Goal: Complete application form: Complete application form

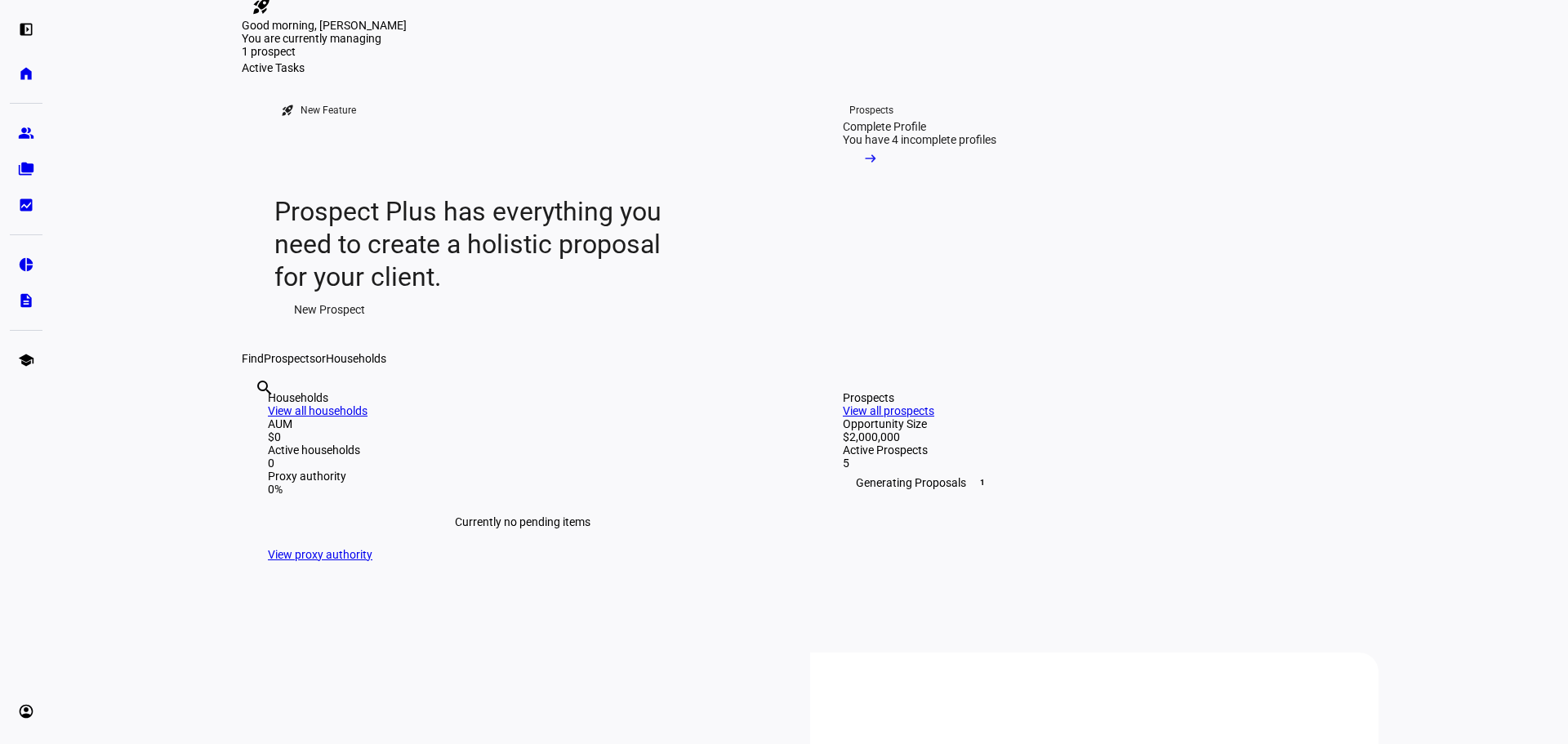
scroll to position [290, 0]
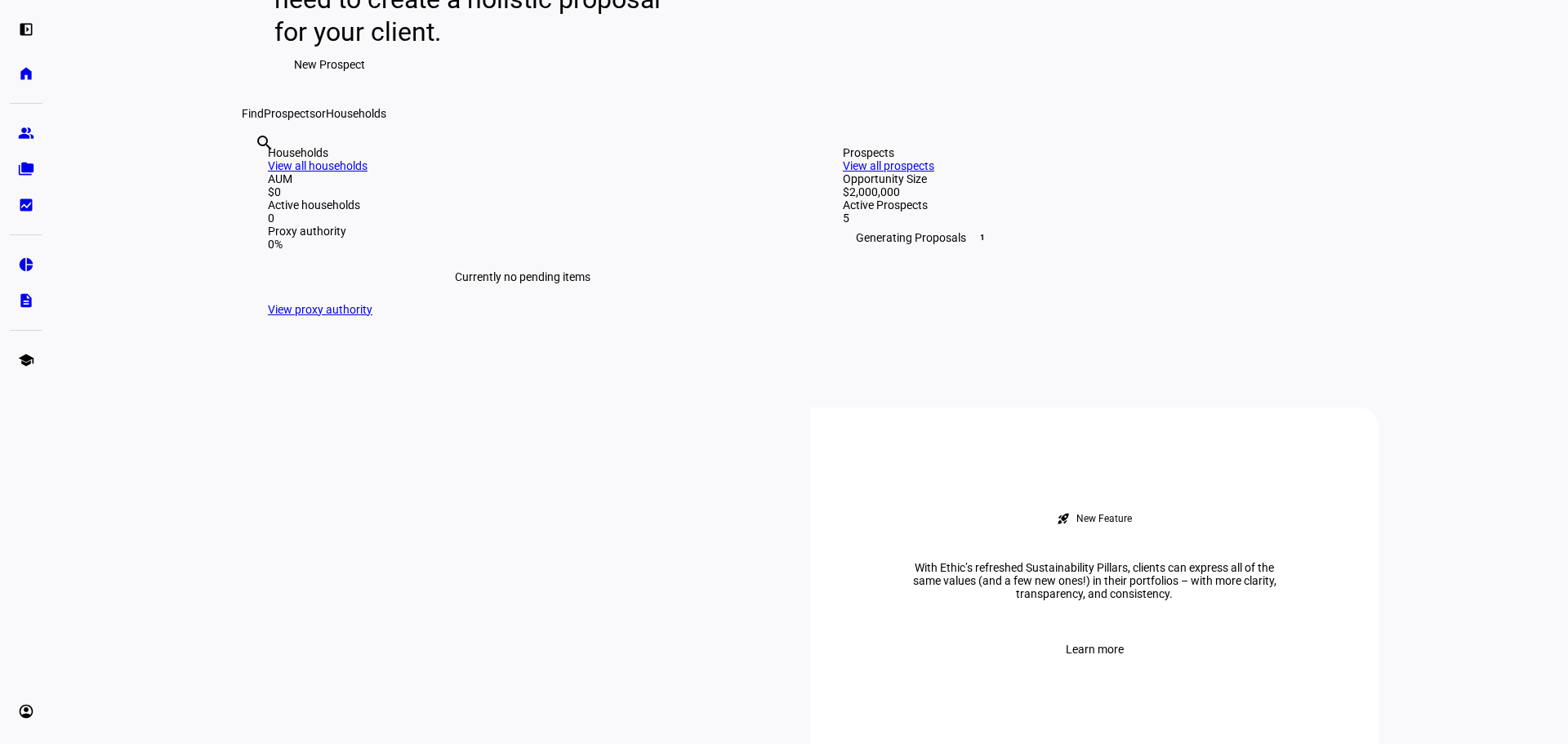
click at [1307, 172] on div "Prospects View all prospects" at bounding box center [1097, 159] width 509 height 26
click at [934, 172] on link "View all prospects" at bounding box center [888, 165] width 91 height 13
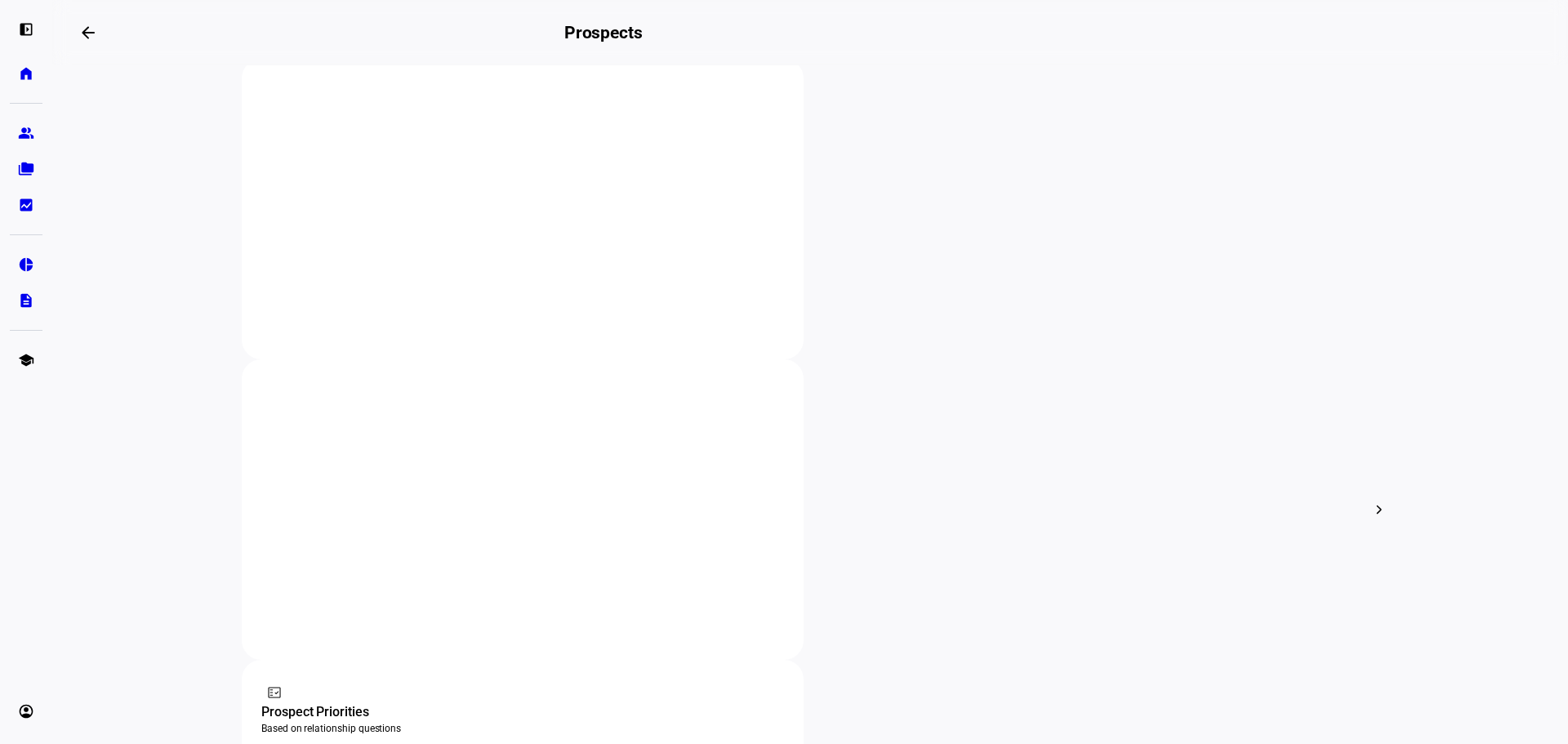
scroll to position [327, 0]
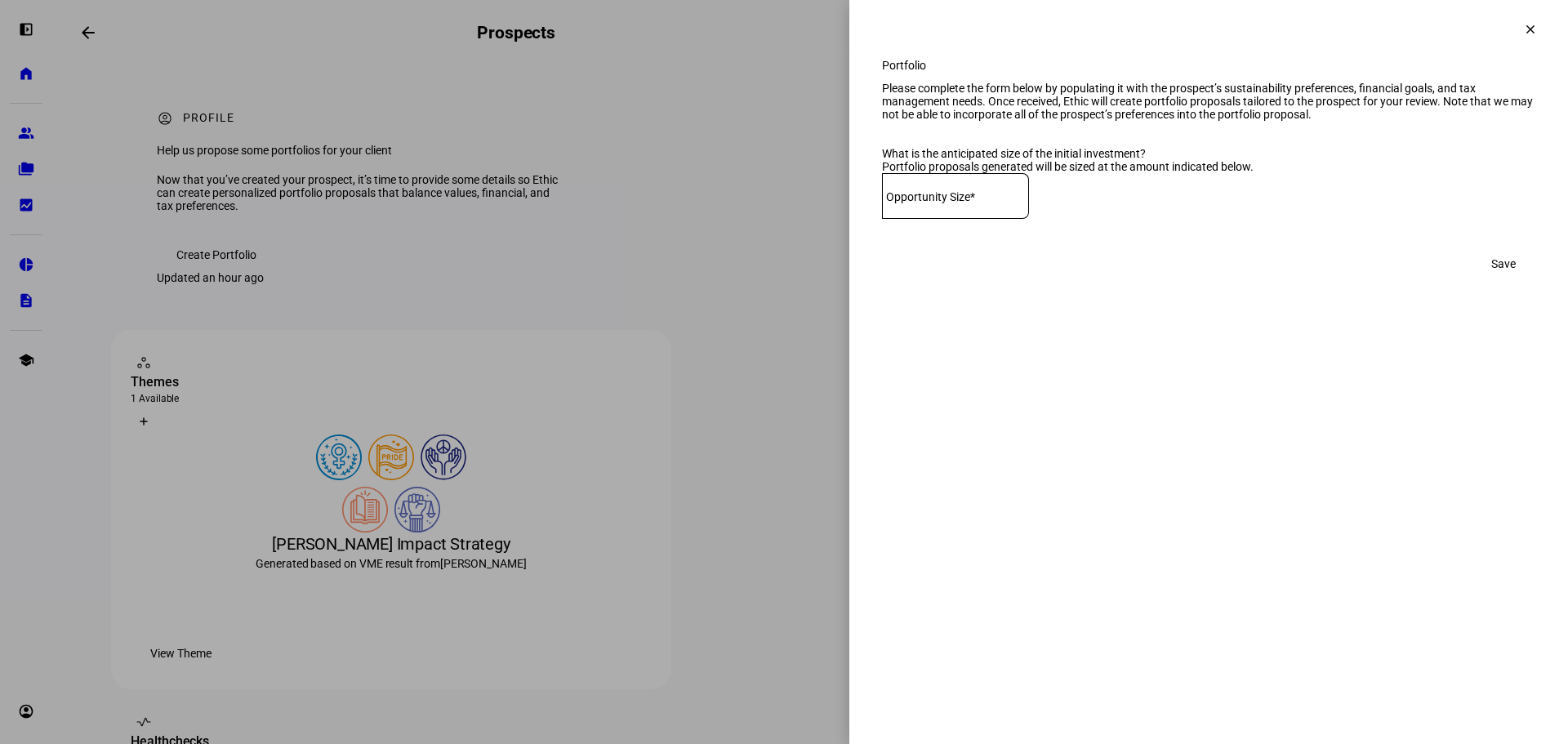
click at [956, 204] on mat-label "Opportunity Size*" at bounding box center [930, 196] width 89 height 13
type input "2"
drag, startPoint x: 955, startPoint y: 257, endPoint x: 869, endPoint y: 258, distance: 86.0
click at [869, 258] on div "Portfolio Please complete the form below by populating it with the prospect’s s…" at bounding box center [1208, 186] width 719 height 254
click at [1079, 427] on eth-side-overlay-container "Portfolio clear Portfolio Please complete the form below by populating it with …" at bounding box center [1208, 372] width 719 height 744
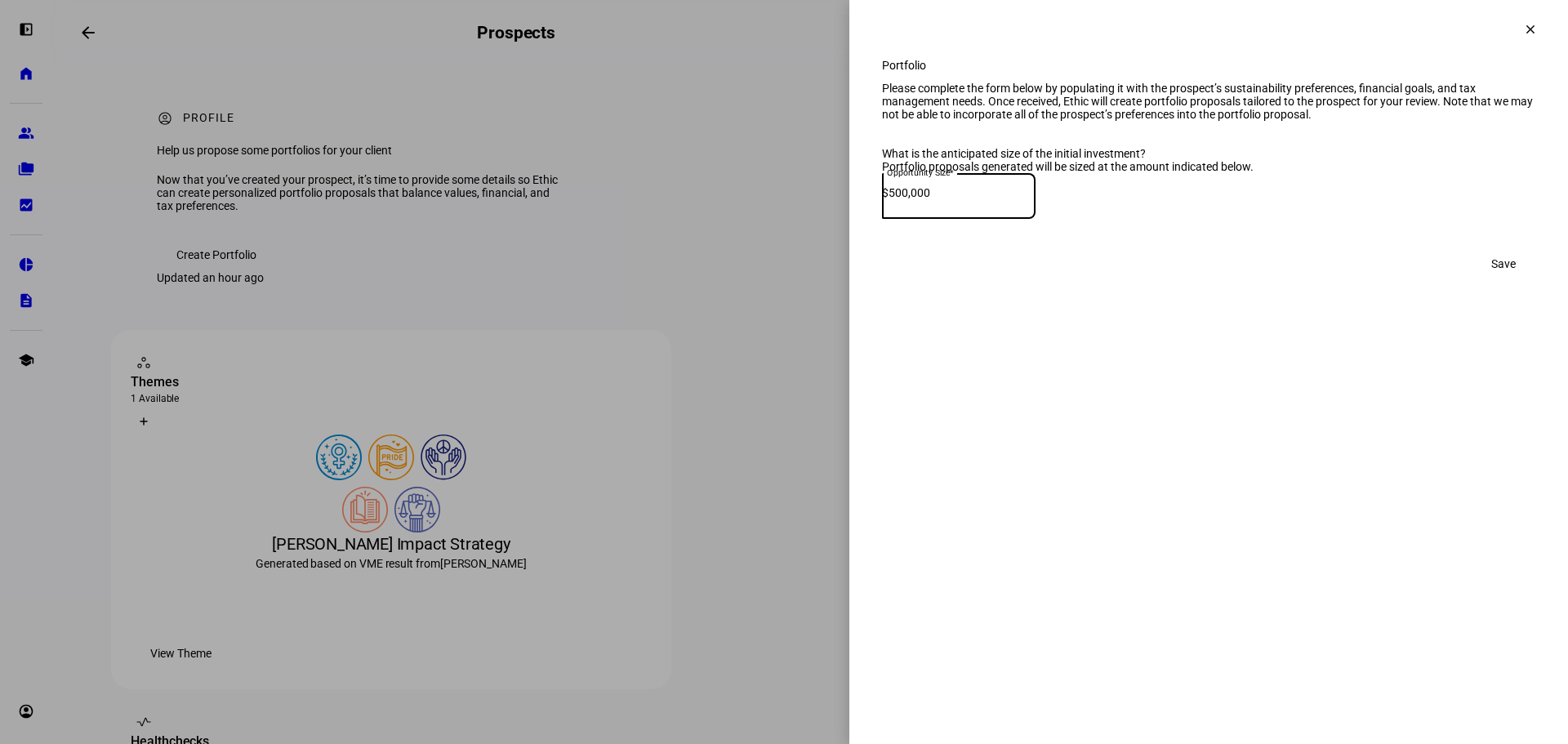
drag, startPoint x: 956, startPoint y: 256, endPoint x: 809, endPoint y: 262, distance: 147.1
click at [829, 261] on div "Portfolio clear Portfolio Please complete the form below by populating it with …" at bounding box center [784, 372] width 1568 height 744
type input "2"
type input "500,000"
click at [1322, 411] on eth-side-overlay-container "Portfolio clear Portfolio Please complete the form below by populating it with …" at bounding box center [1208, 372] width 719 height 744
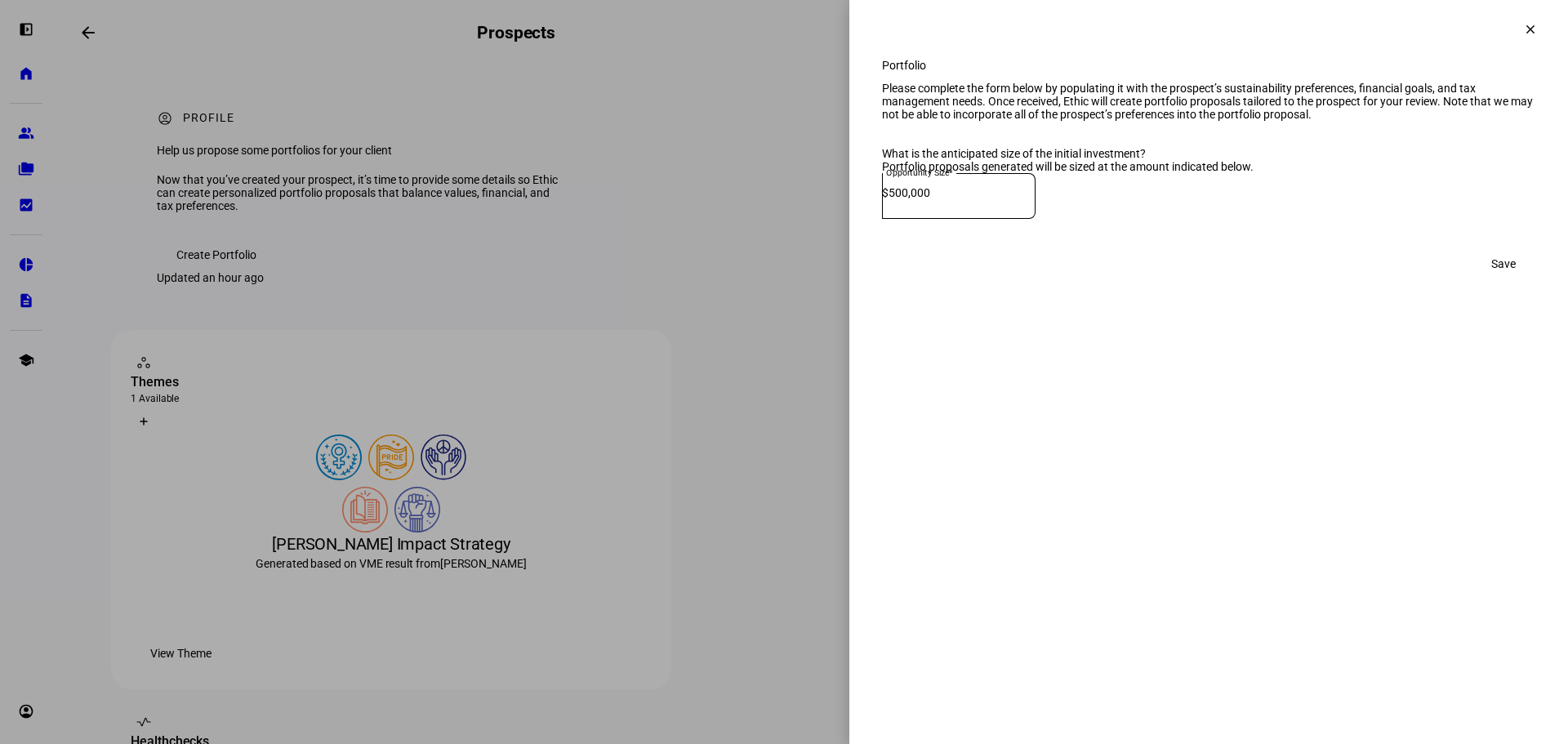
click at [1521, 280] on span at bounding box center [1503, 263] width 63 height 33
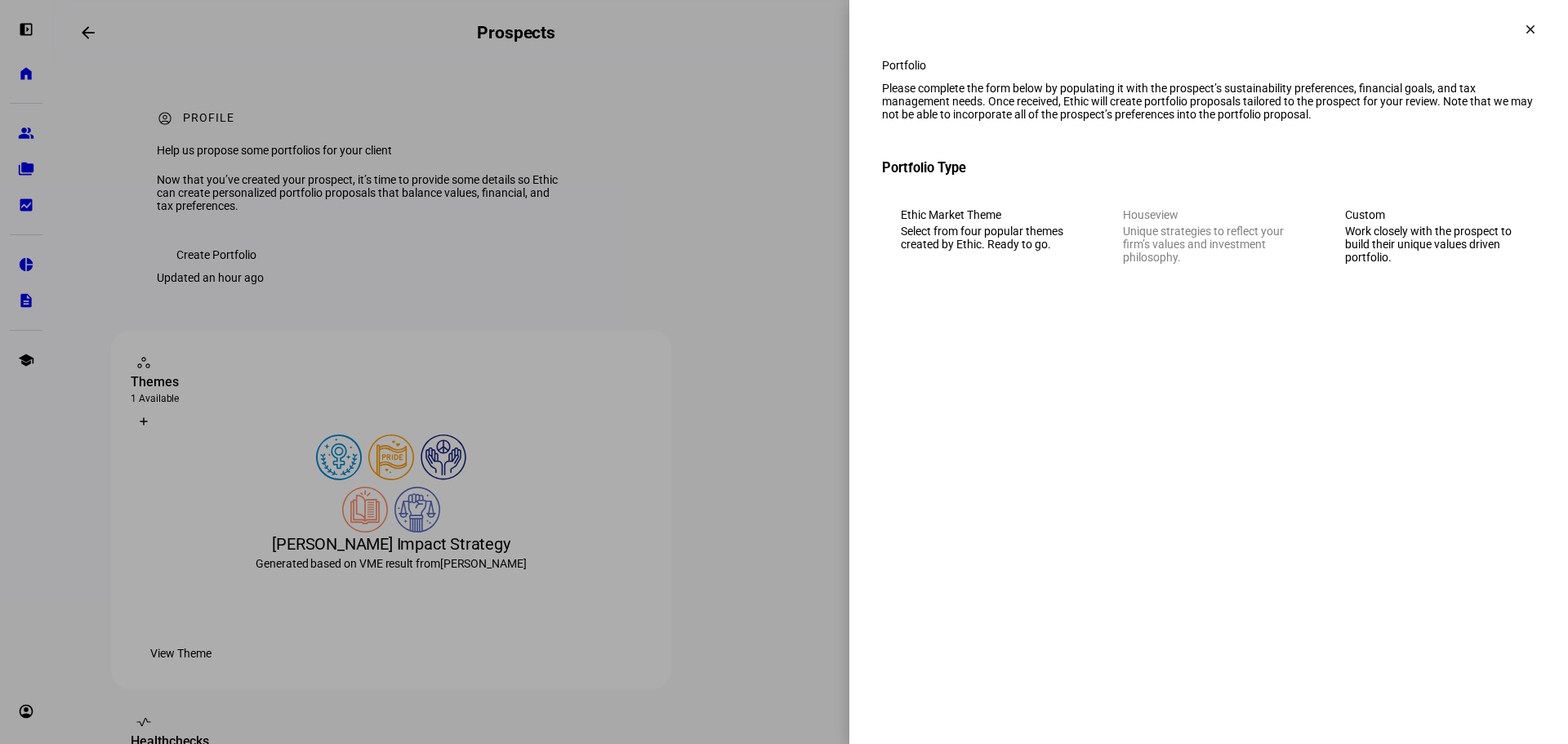
click at [1413, 263] on div "Work closely with the prospect to build their unique values driven portfolio." at bounding box center [1430, 244] width 172 height 39
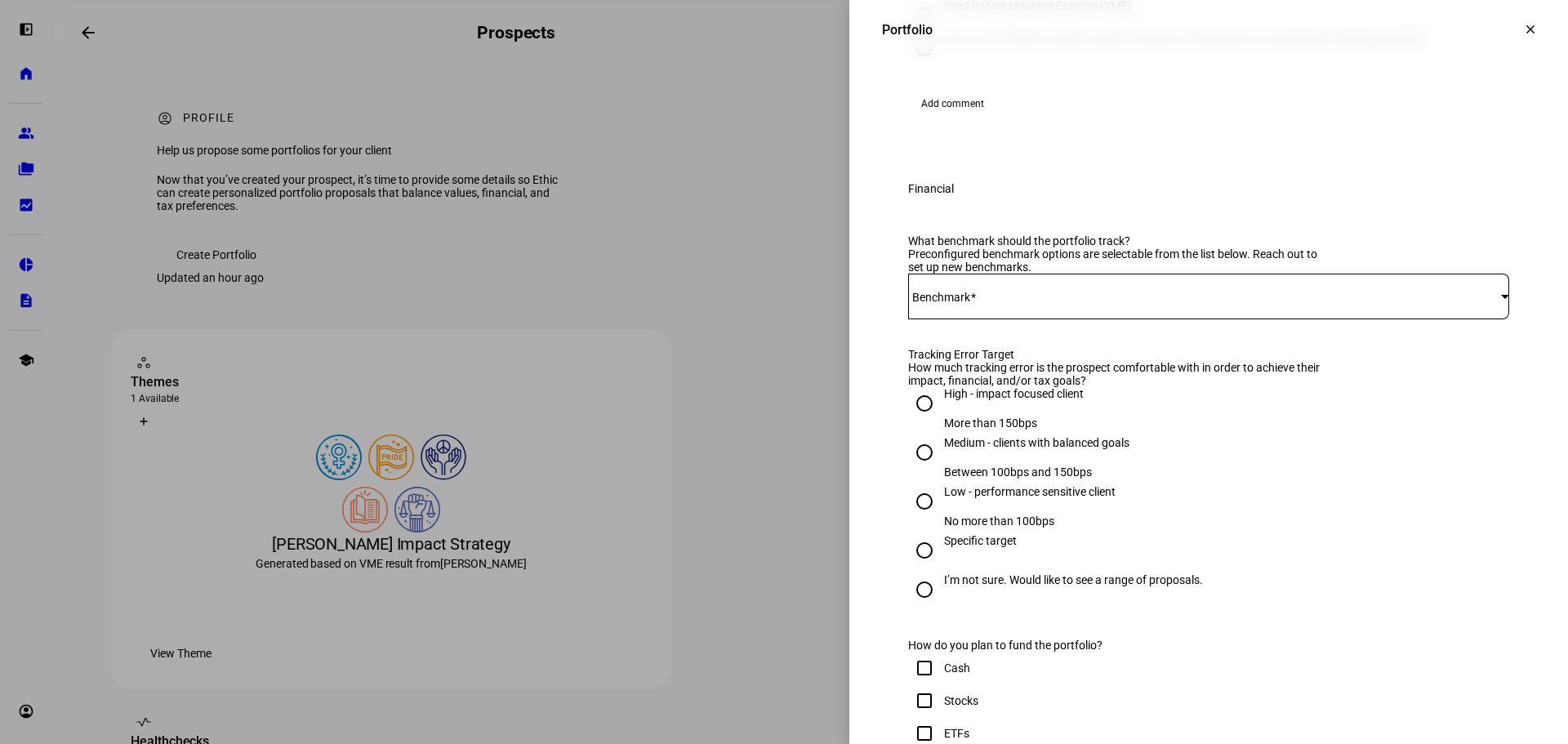
scroll to position [490, 0]
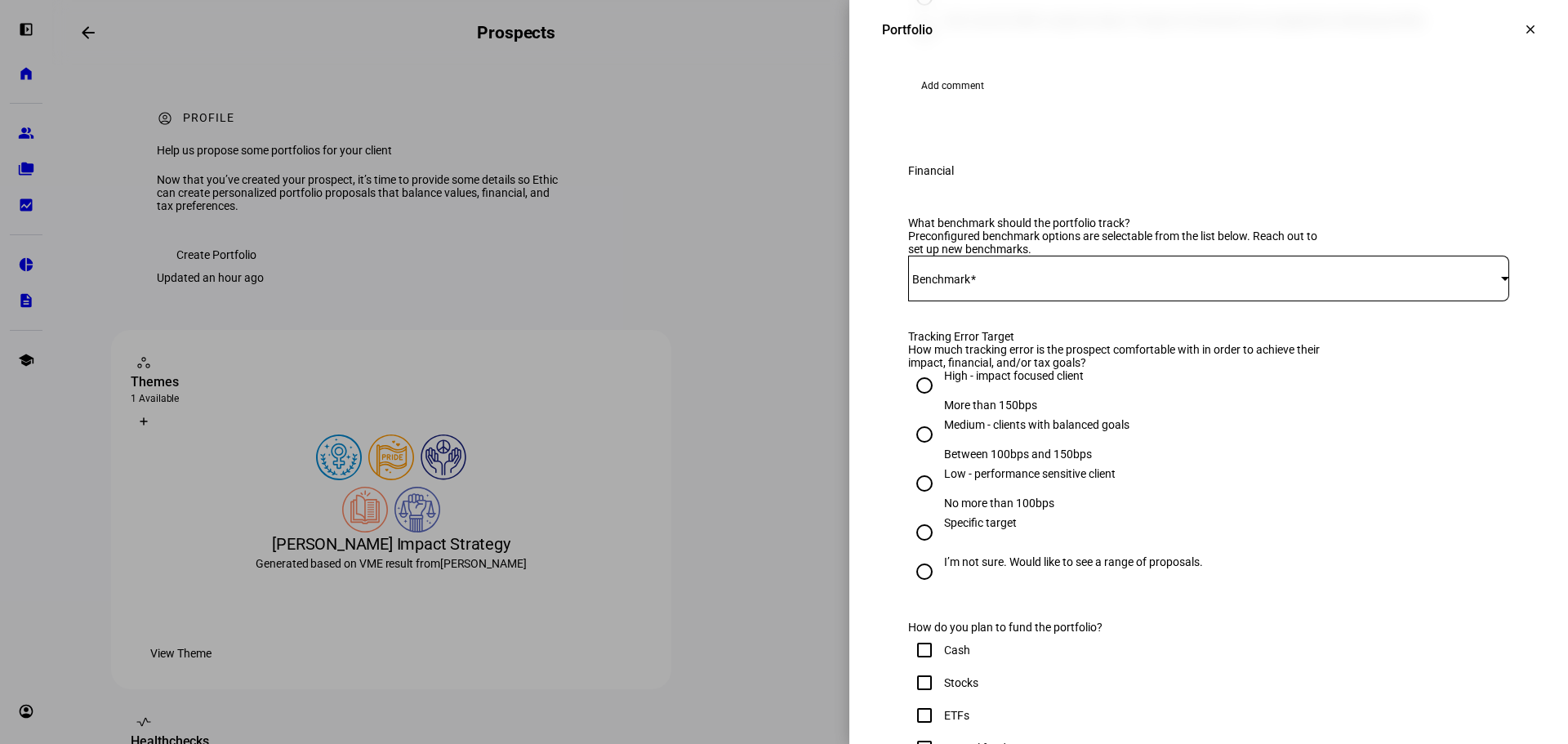
click at [1026, 285] on span at bounding box center [1205, 278] width 593 height 13
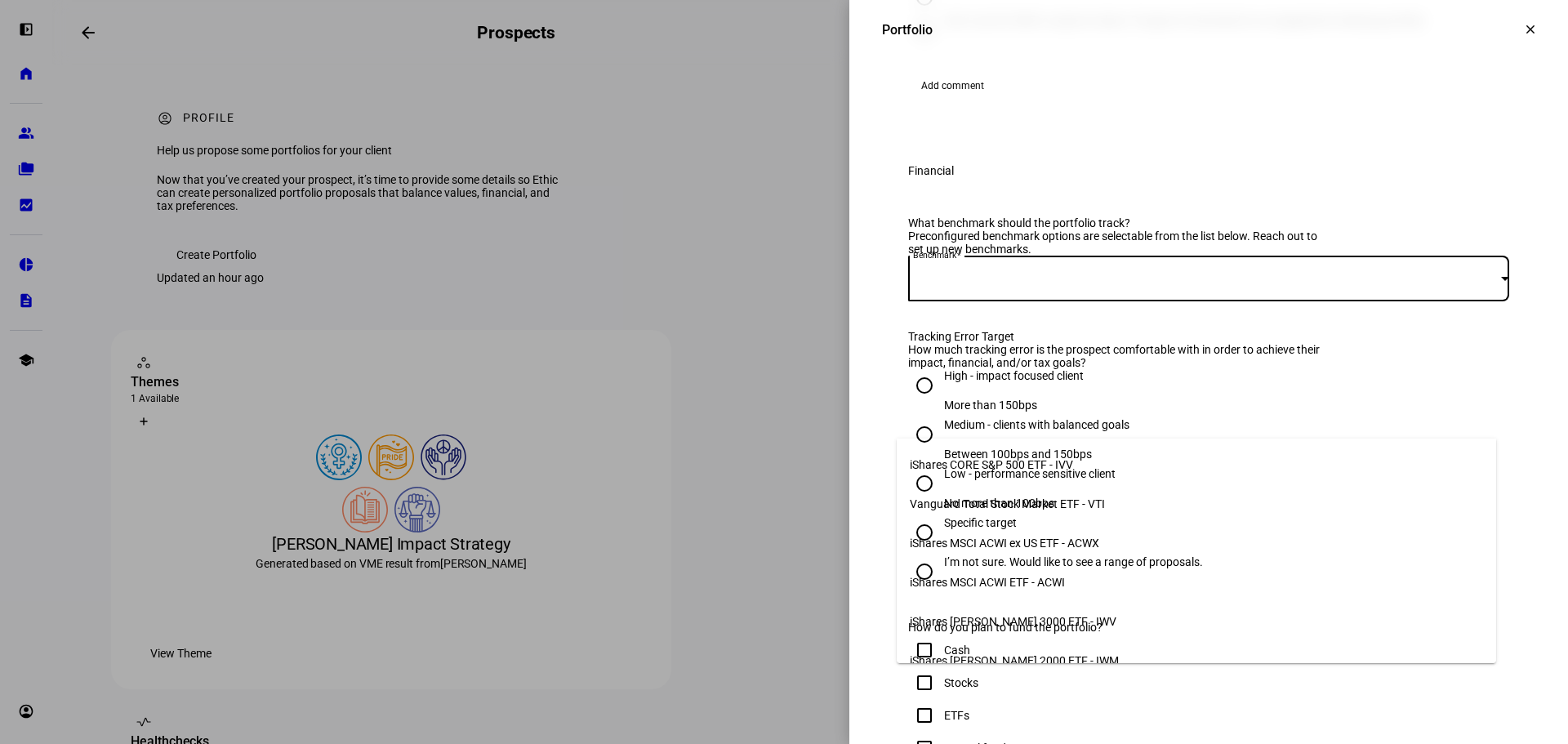
click at [1037, 461] on span "iShares CORE S&P 500 ETF - IVV" at bounding box center [991, 464] width 163 height 13
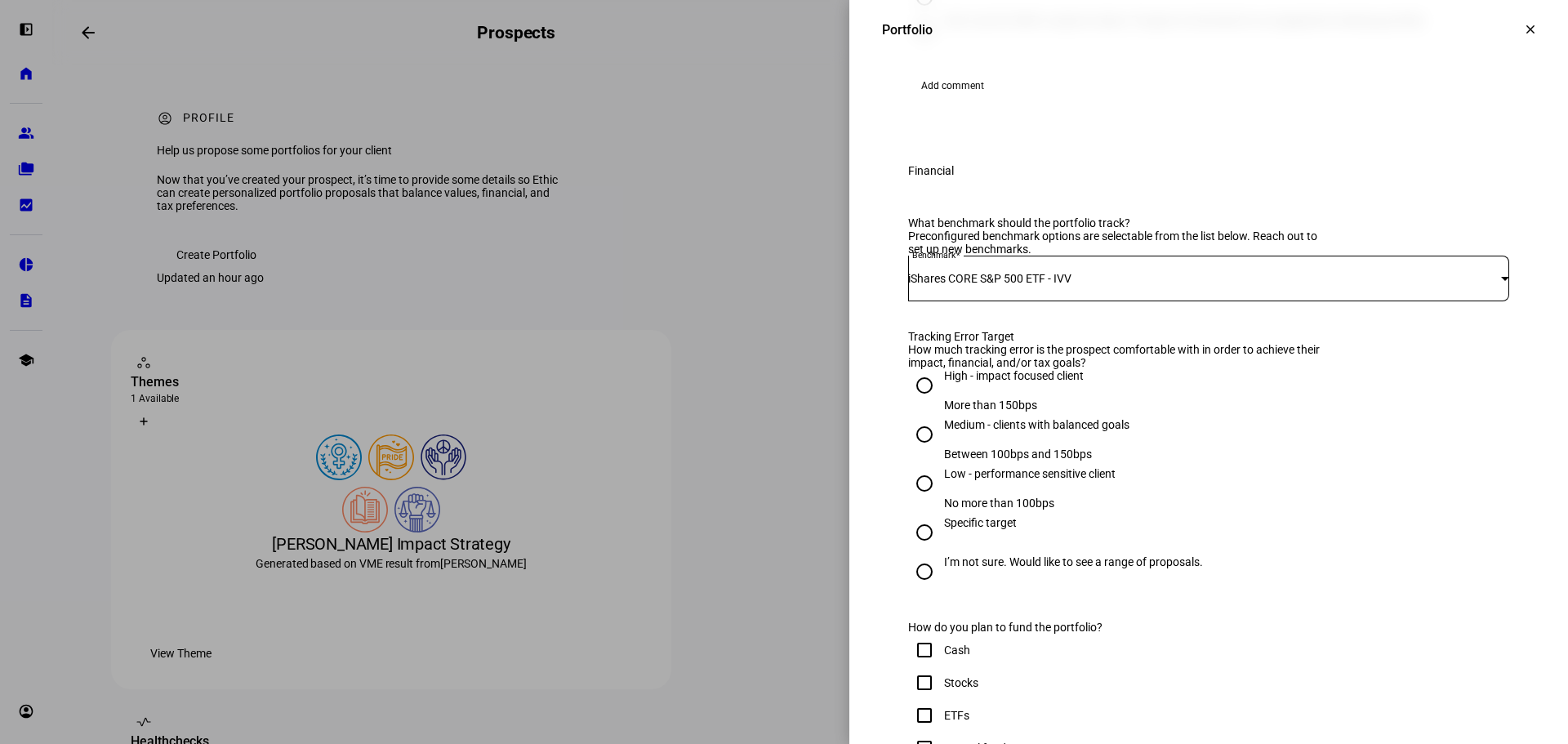
click at [1288, 460] on div "Medium - clients with balanced goals Between 100bps and 150bps" at bounding box center [1208, 439] width 601 height 42
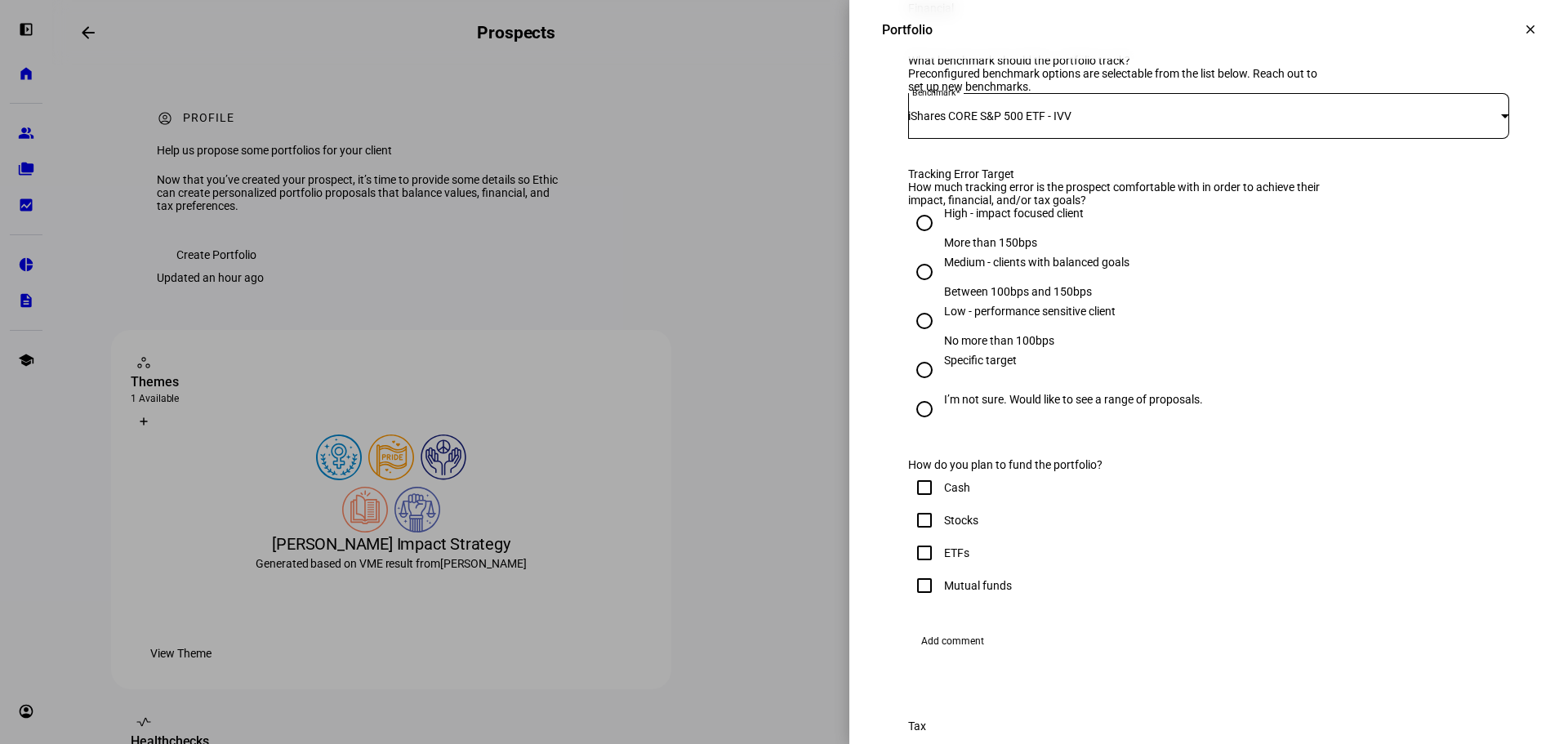
scroll to position [653, 0]
click at [1004, 268] on div "Medium - clients with balanced goals" at bounding box center [1036, 261] width 185 height 13
click at [940, 287] on input "Medium - clients with balanced goals Between 100bps and 150bps" at bounding box center [924, 271] width 33 height 33
radio input "true"
click at [1271, 385] on div "Specific target" at bounding box center [1208, 369] width 601 height 33
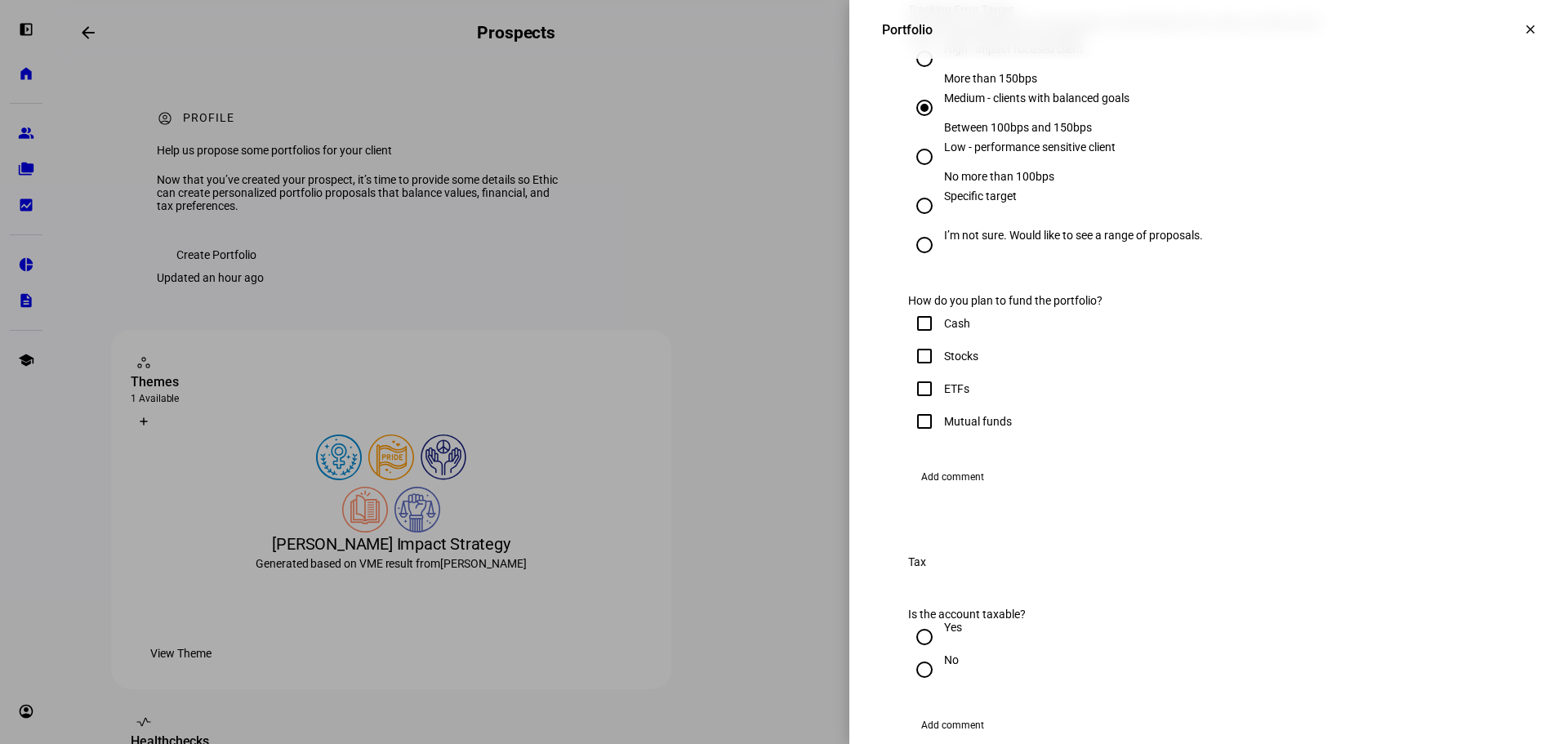
scroll to position [898, 0]
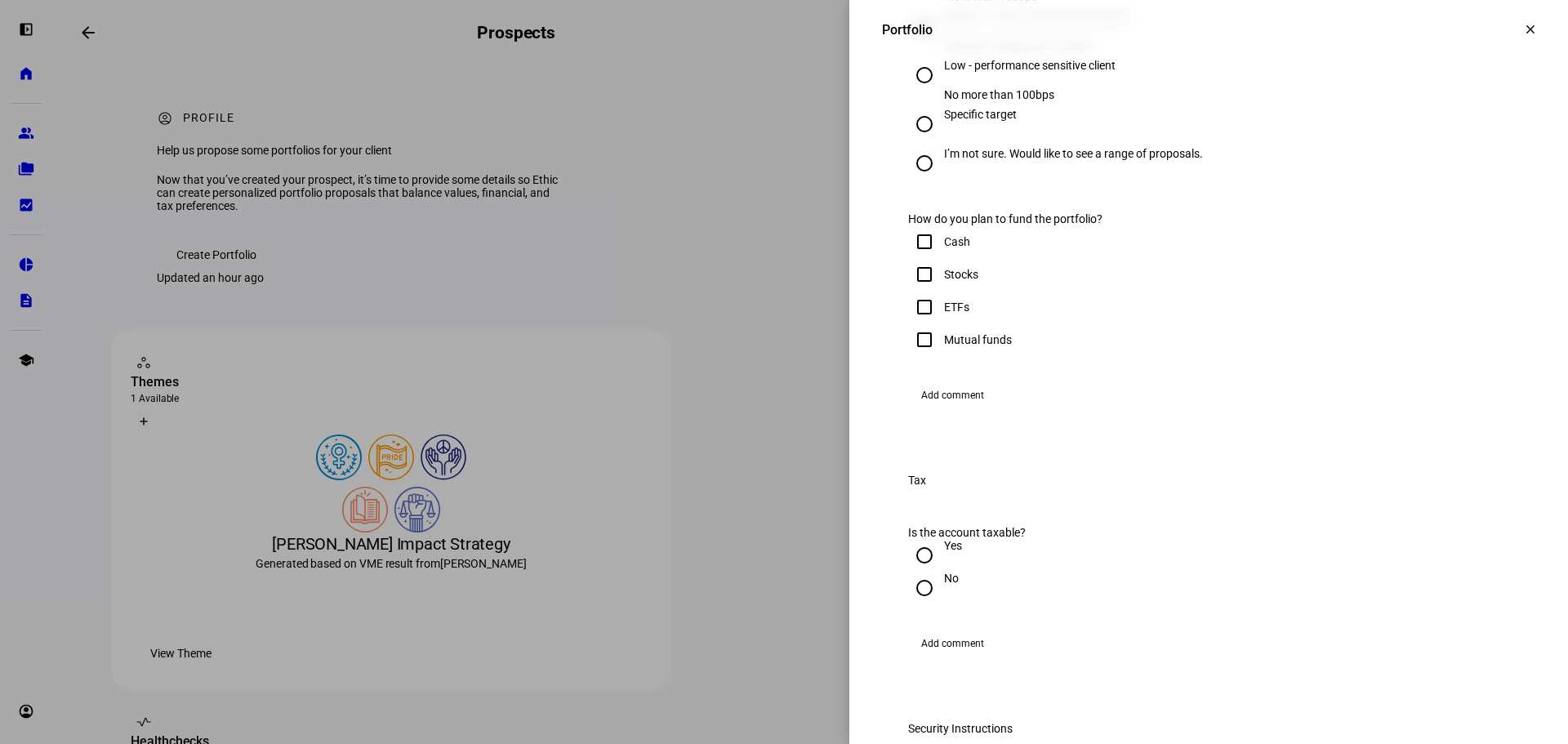
click at [944, 248] on div "Cash" at bounding box center [956, 241] width 26 height 13
click at [940, 258] on input "Cash" at bounding box center [924, 242] width 33 height 33
checkbox input "true"
click at [944, 313] on div "ETFs" at bounding box center [956, 307] width 25 height 13
click at [940, 323] on input "ETFs" at bounding box center [924, 307] width 33 height 33
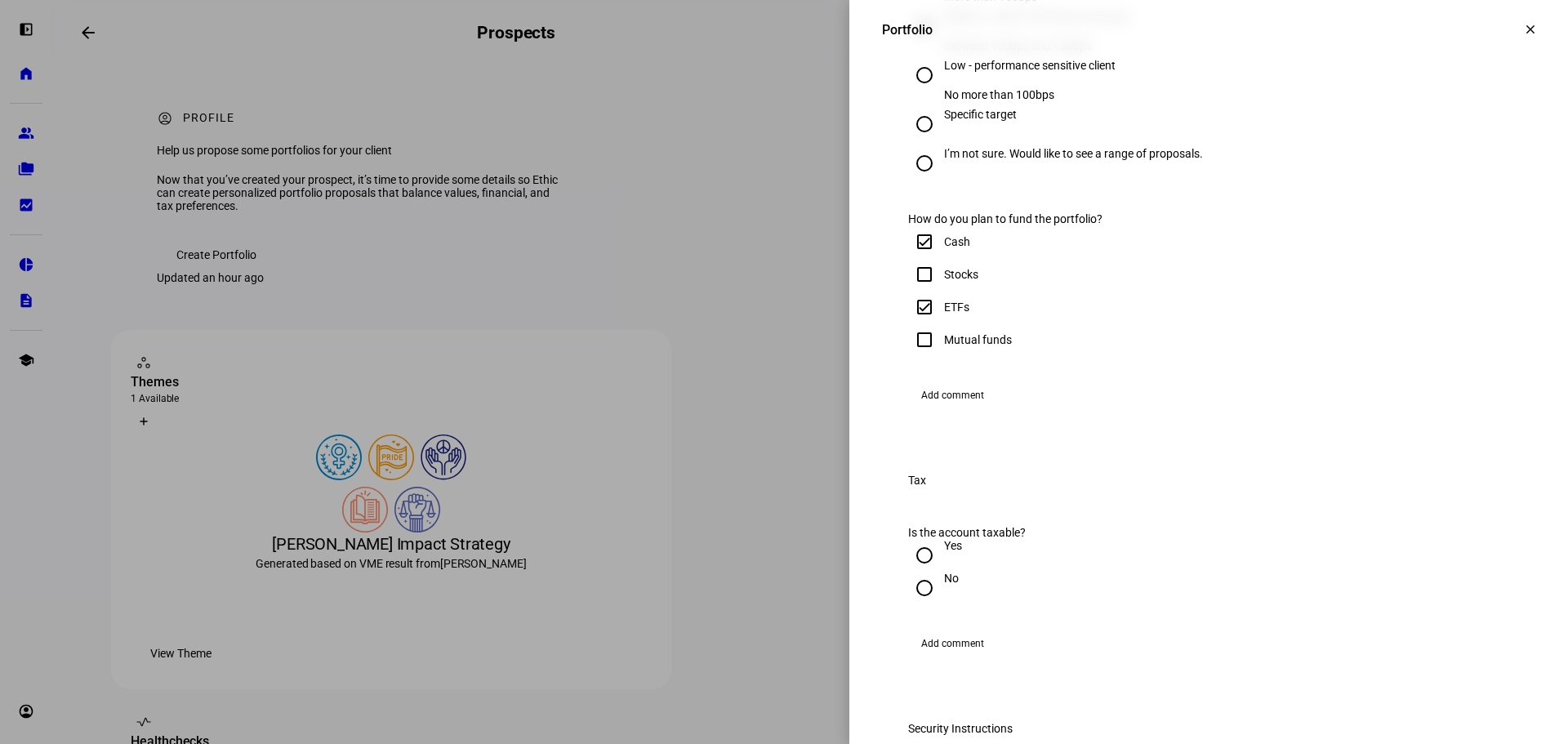
checkbox input "true"
click at [944, 346] on div "Mutual funds" at bounding box center [977, 339] width 68 height 13
click at [934, 356] on input "Mutual funds" at bounding box center [924, 339] width 33 height 33
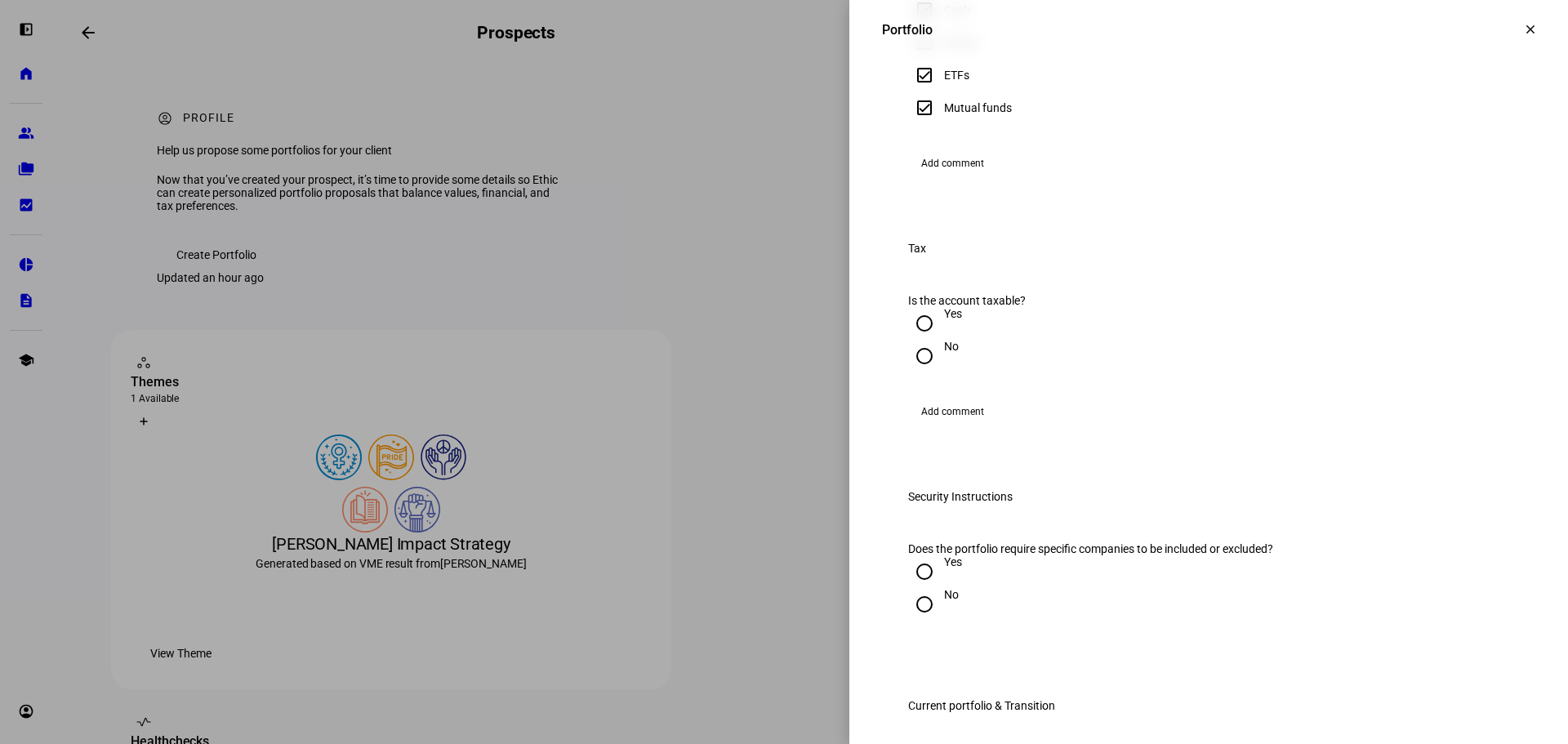
scroll to position [1143, 0]
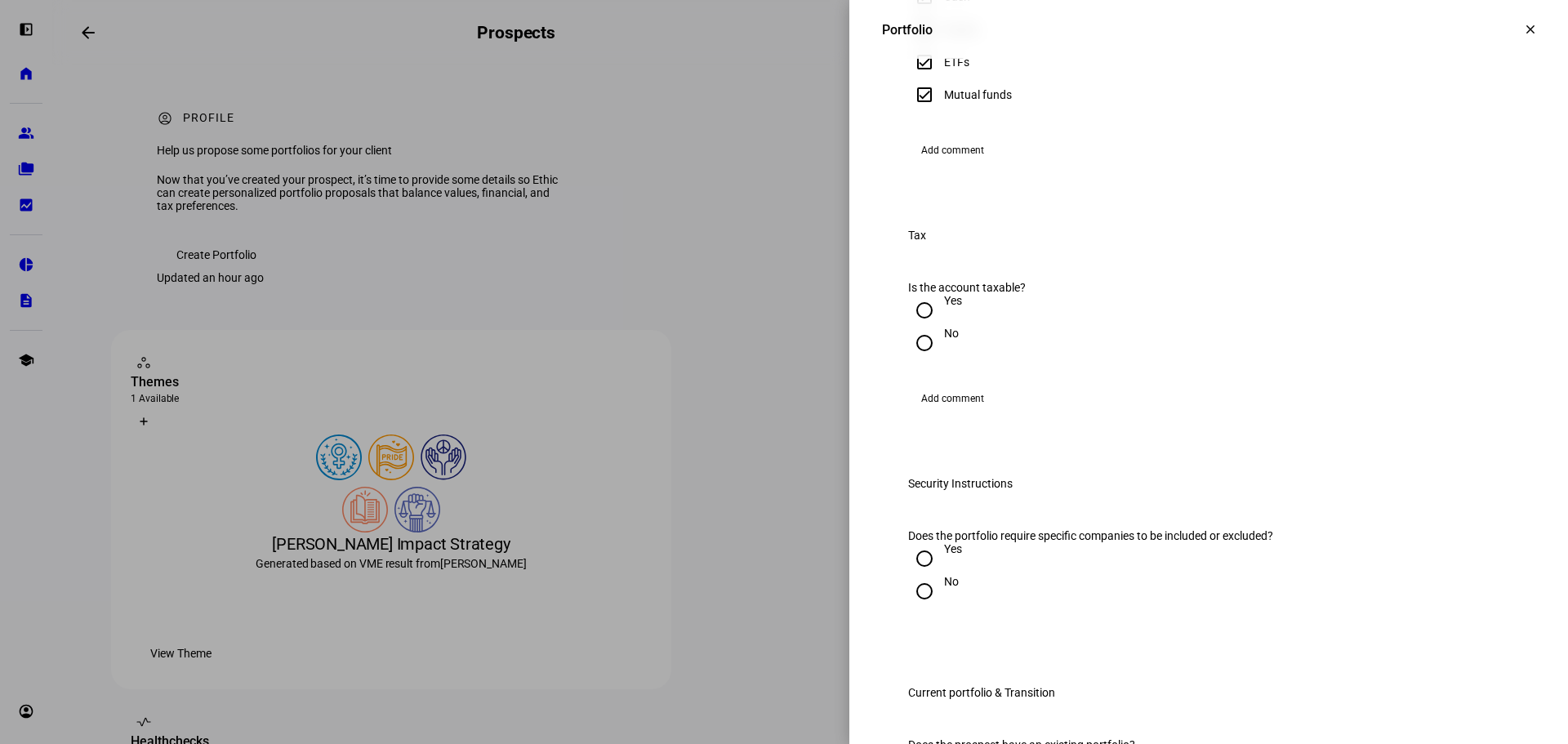
click at [917, 111] on input "Mutual funds" at bounding box center [924, 95] width 33 height 33
checkbox input "false"
click at [916, 46] on input "Stocks" at bounding box center [924, 29] width 33 height 33
checkbox input "true"
click at [915, 79] on input "ETFs" at bounding box center [924, 62] width 33 height 33
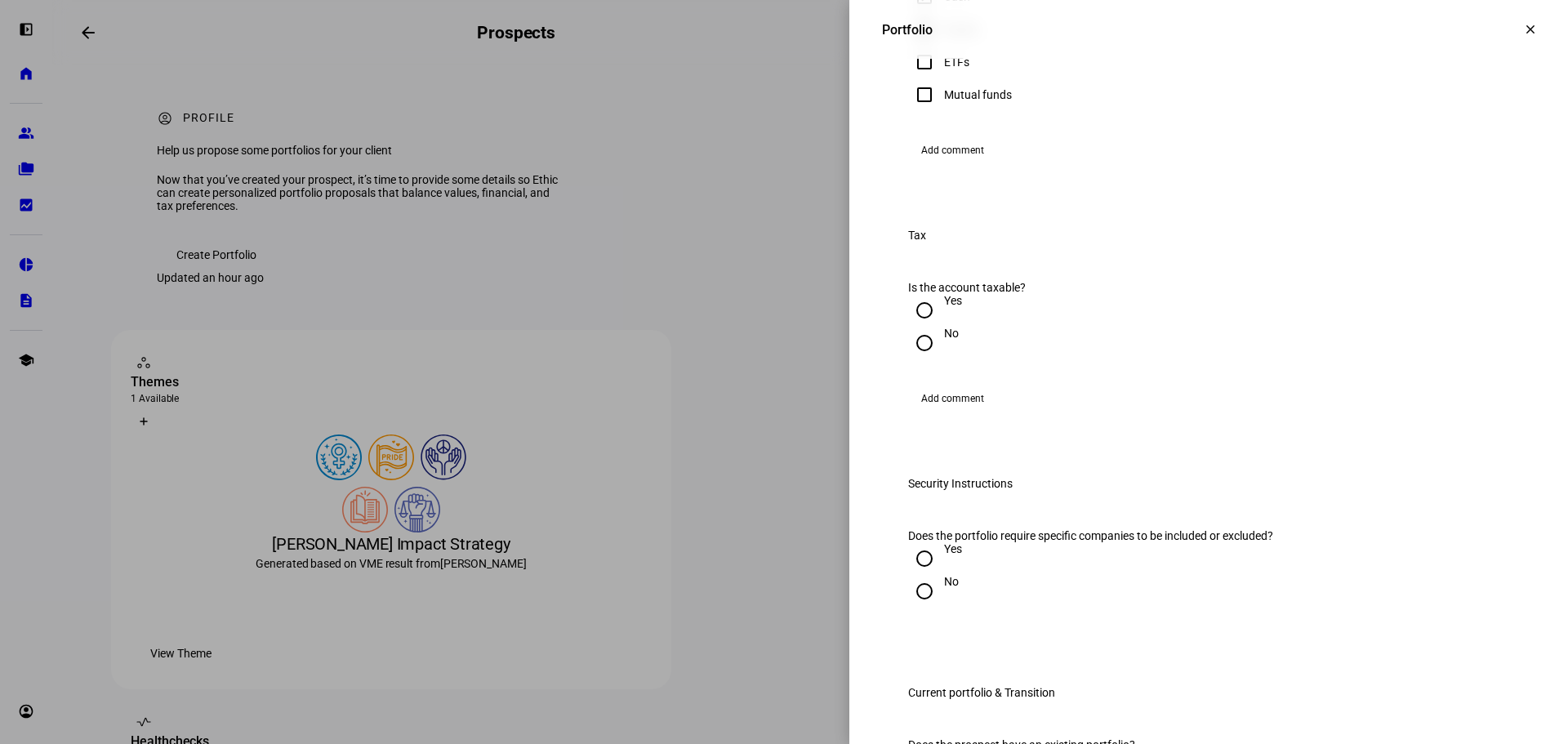
click at [913, 79] on input "ETFs" at bounding box center [924, 62] width 33 height 33
checkbox input "true"
click at [1121, 46] on div "Stocks" at bounding box center [1208, 29] width 601 height 33
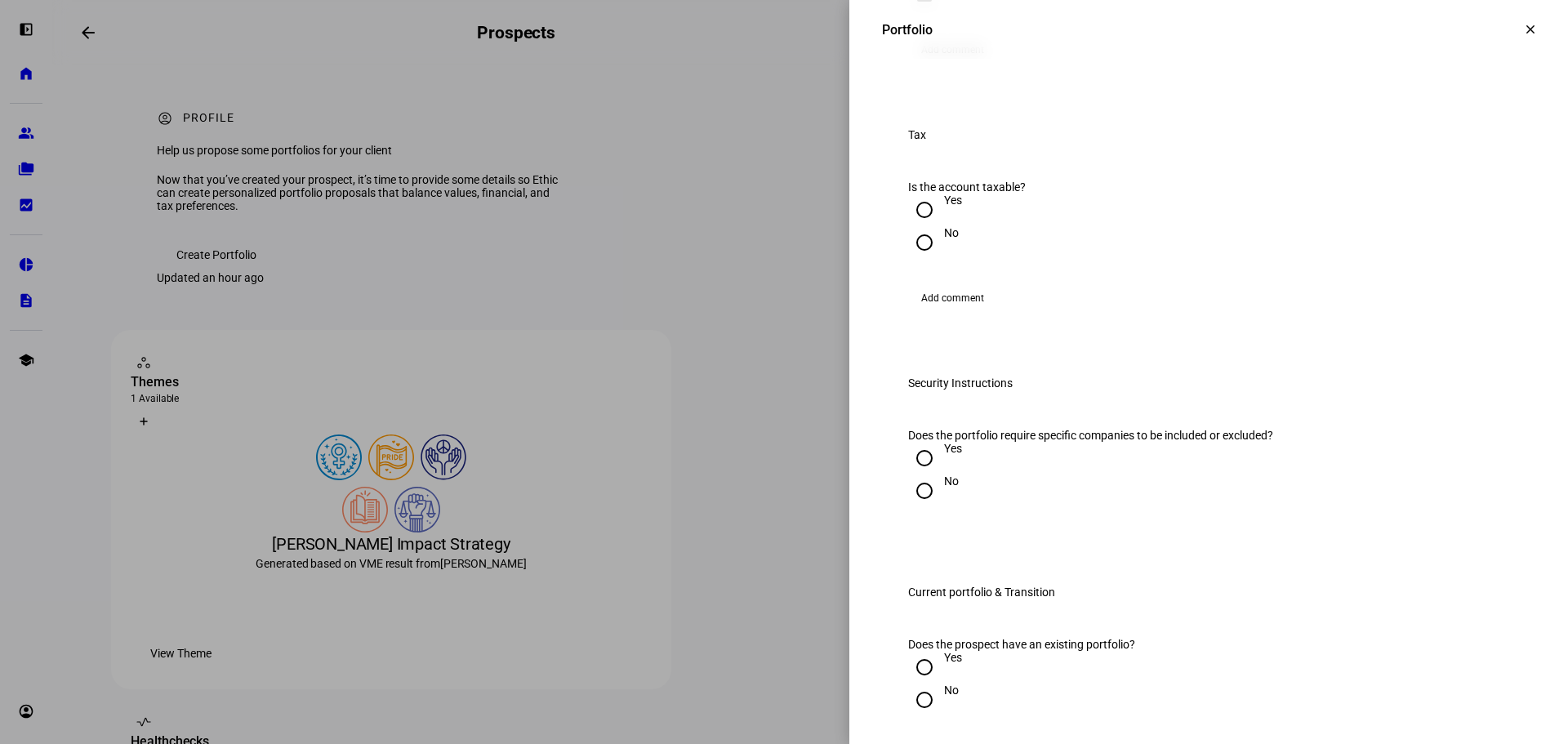
scroll to position [1388, 0]
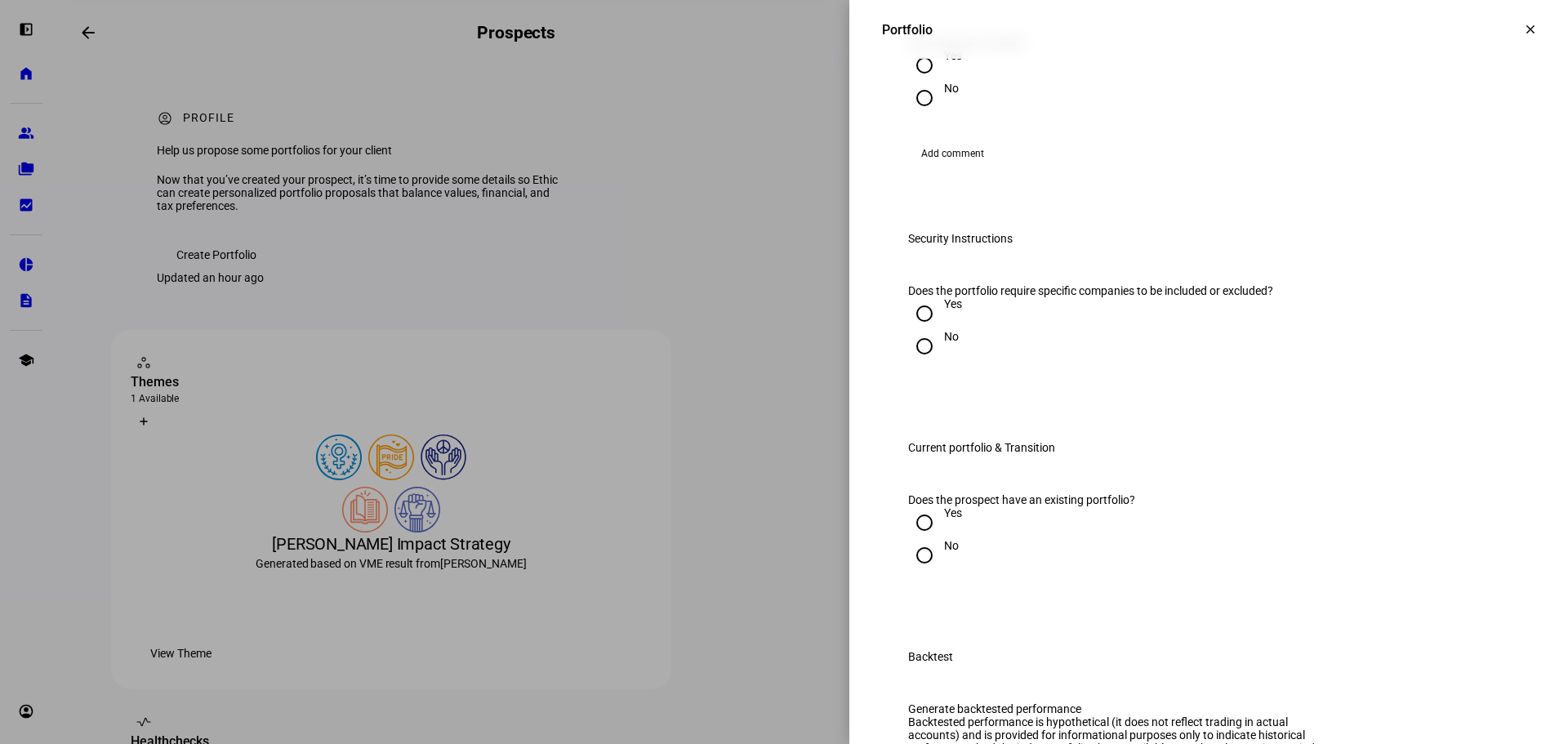
click at [923, 82] on input "Yes" at bounding box center [924, 65] width 33 height 33
radio input "true"
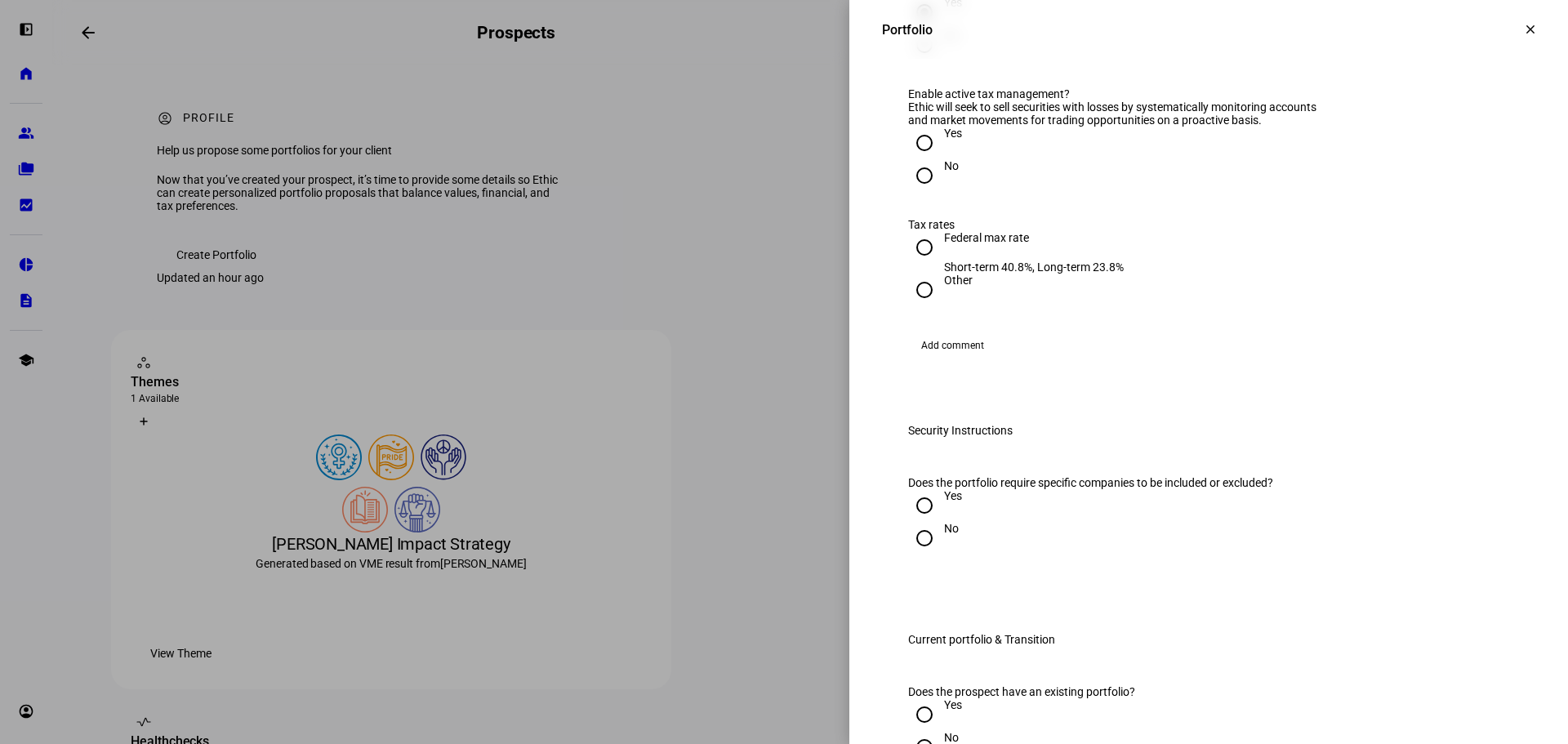
scroll to position [1469, 0]
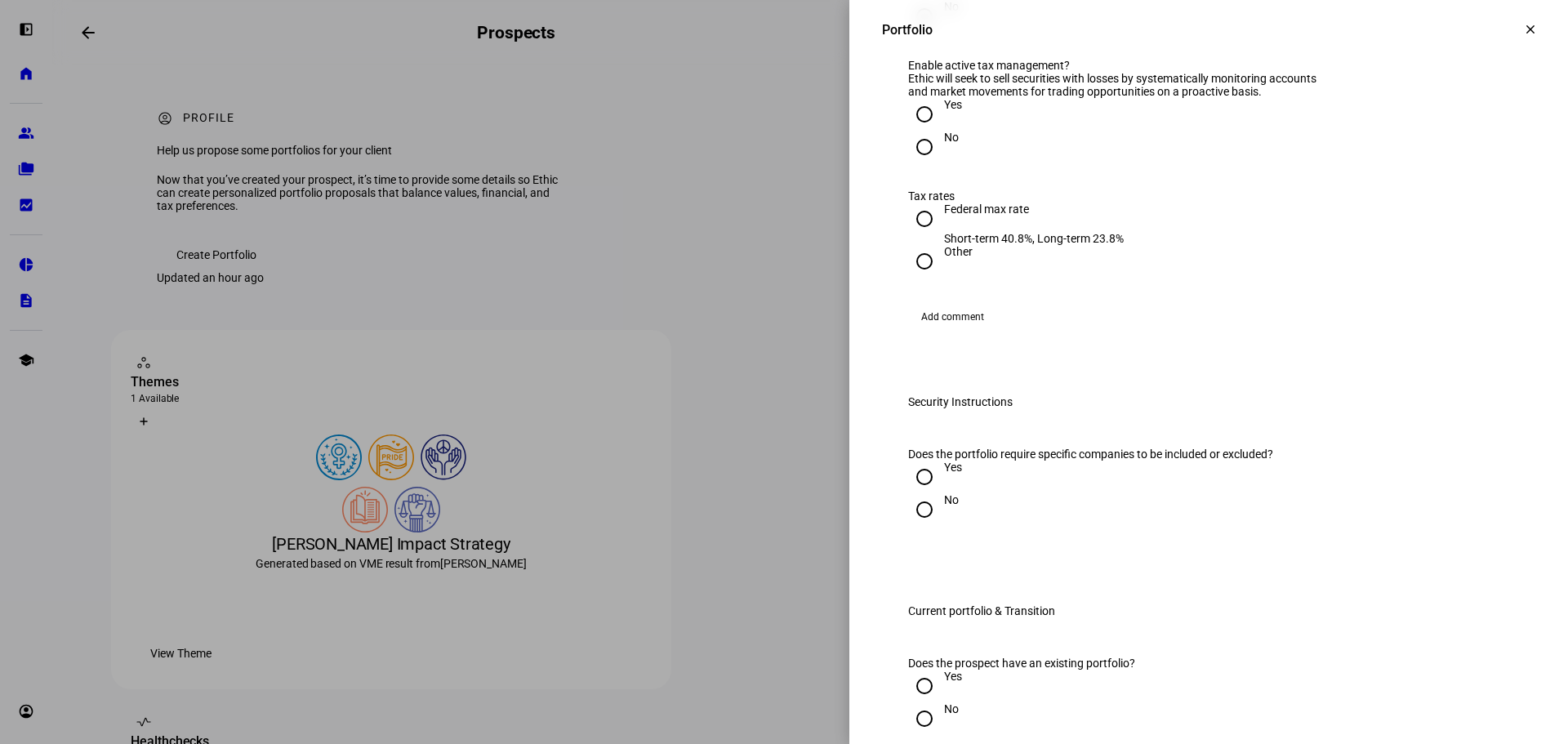
click at [944, 111] on div "Yes" at bounding box center [952, 104] width 18 height 13
click at [940, 131] on input "Yes" at bounding box center [924, 114] width 33 height 33
radio input "true"
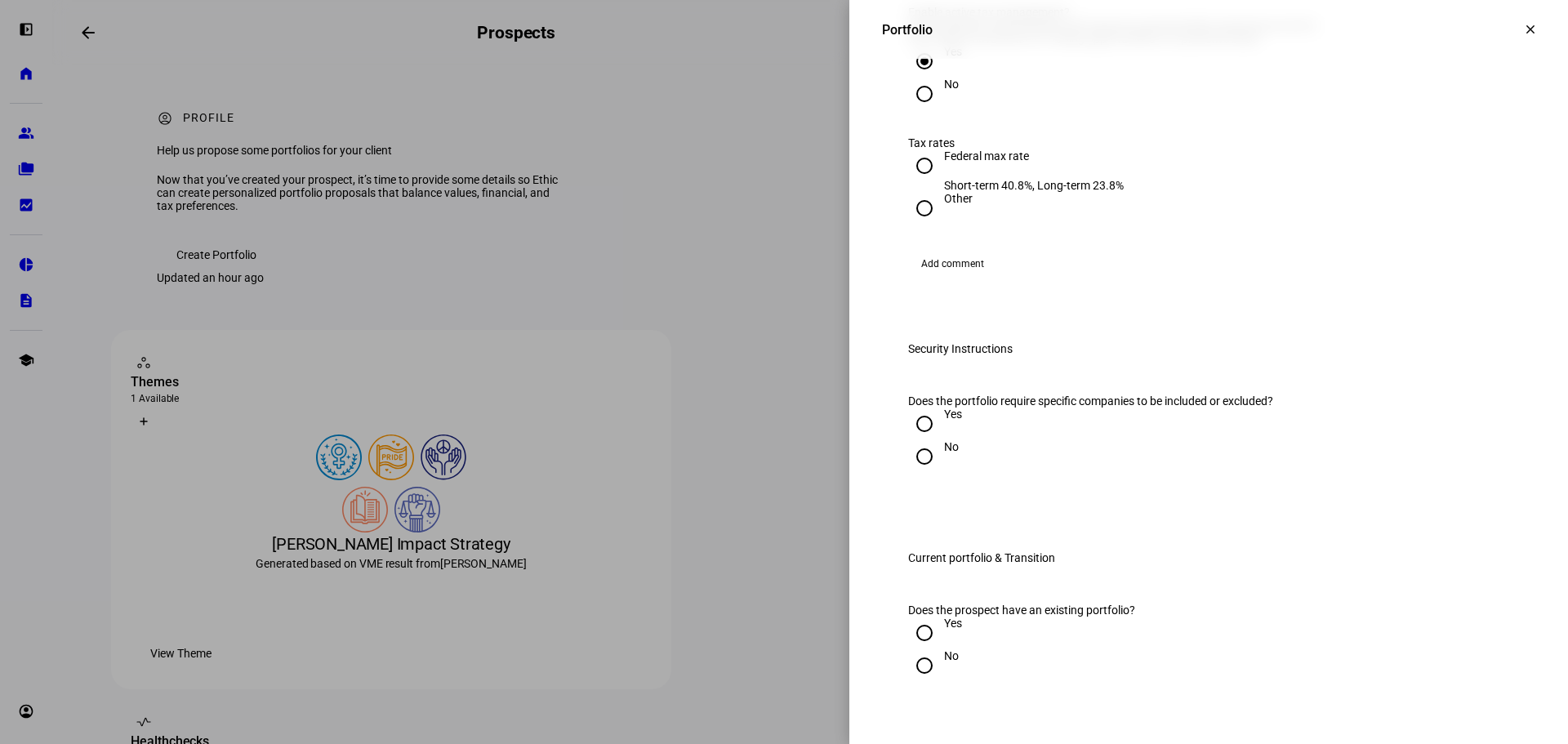
scroll to position [1550, 0]
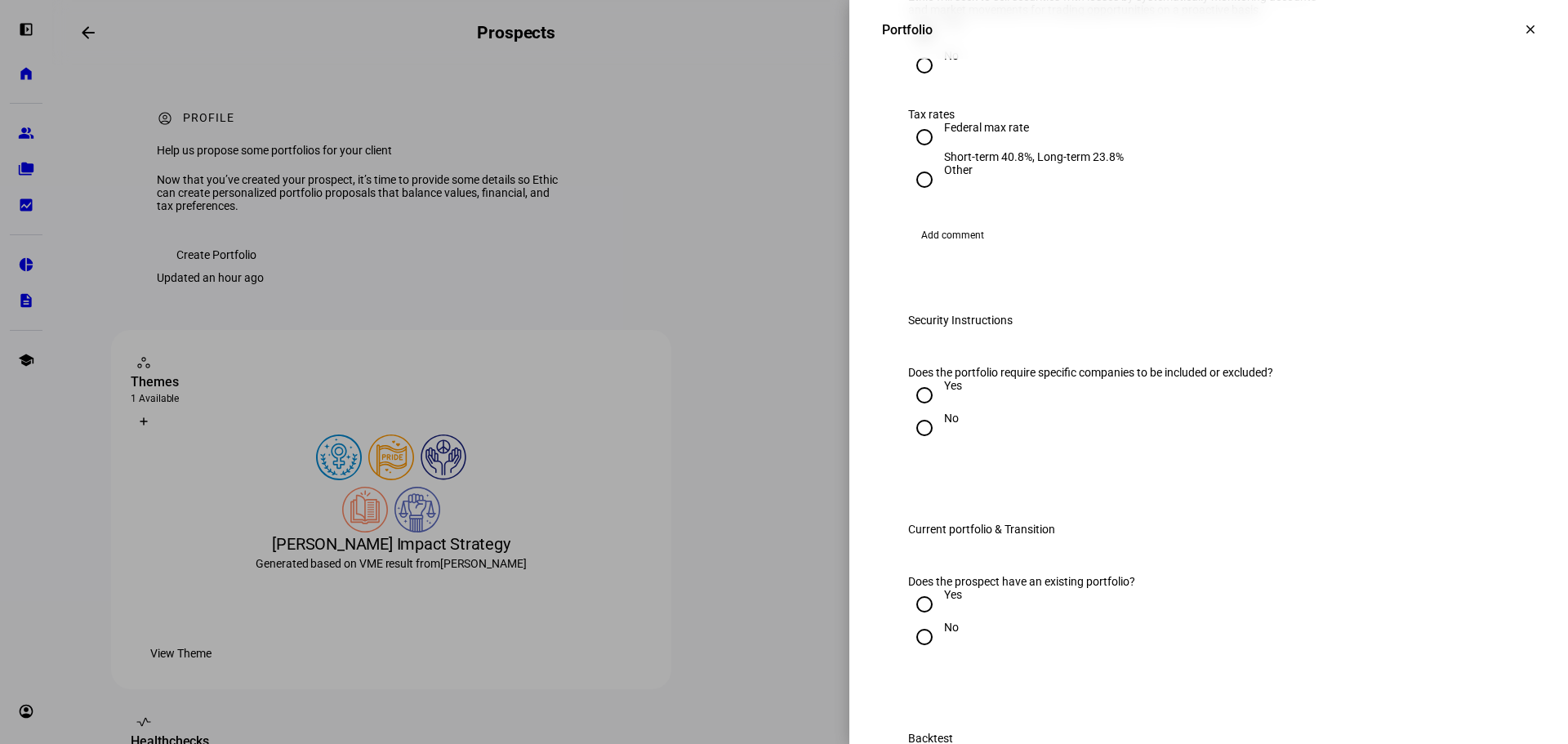
click at [949, 176] on div "Other" at bounding box center [958, 169] width 29 height 13
click at [940, 196] on input "Other" at bounding box center [924, 179] width 33 height 33
radio input "true"
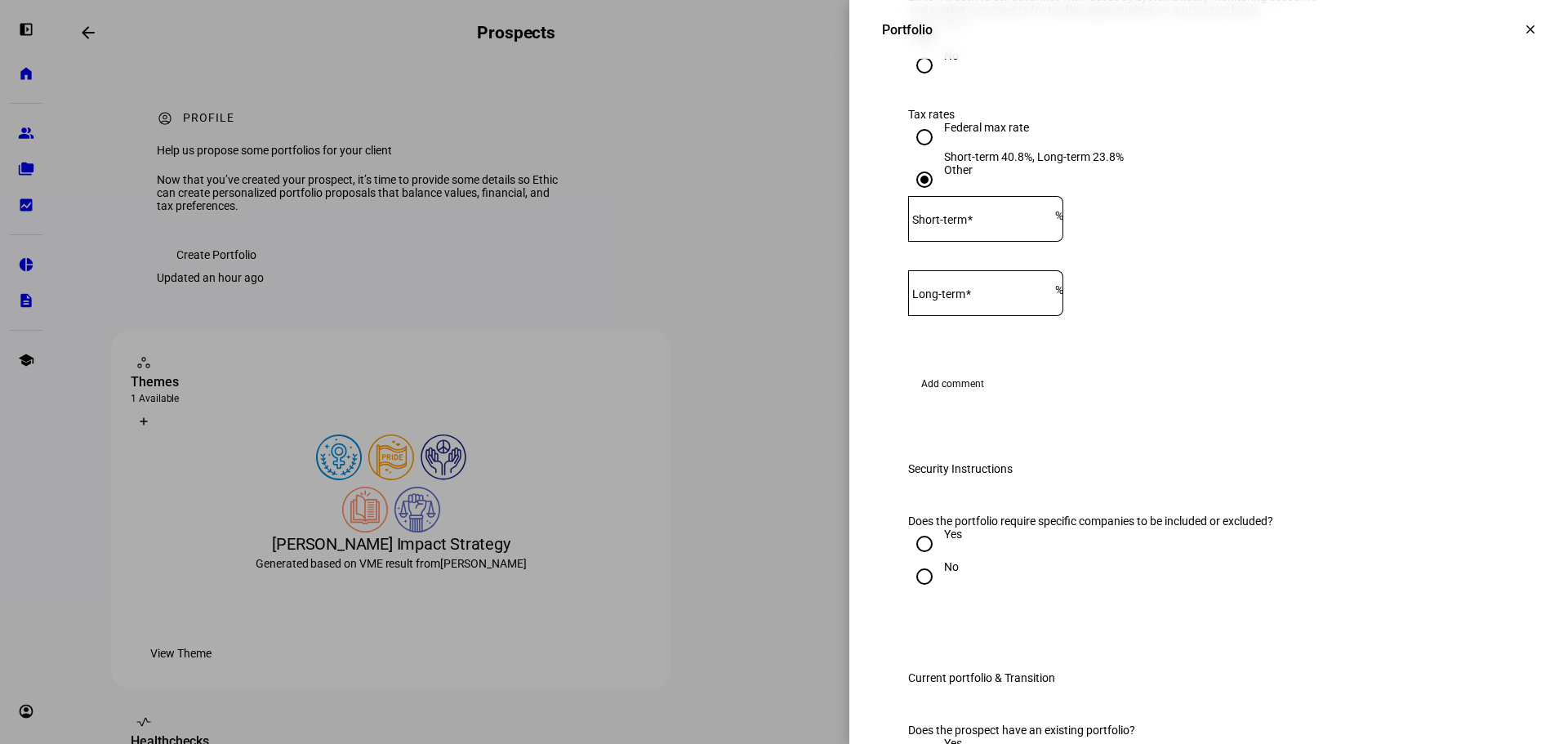
click at [964, 226] on mat-label "Short-term" at bounding box center [939, 219] width 55 height 13
click at [964, 222] on input "Short-term" at bounding box center [982, 215] width 147 height 13
drag, startPoint x: 961, startPoint y: 490, endPoint x: 928, endPoint y: 486, distance: 33.2
click at [928, 331] on div "Short-term 25 % Long-term %" at bounding box center [1208, 263] width 601 height 135
type input "30"
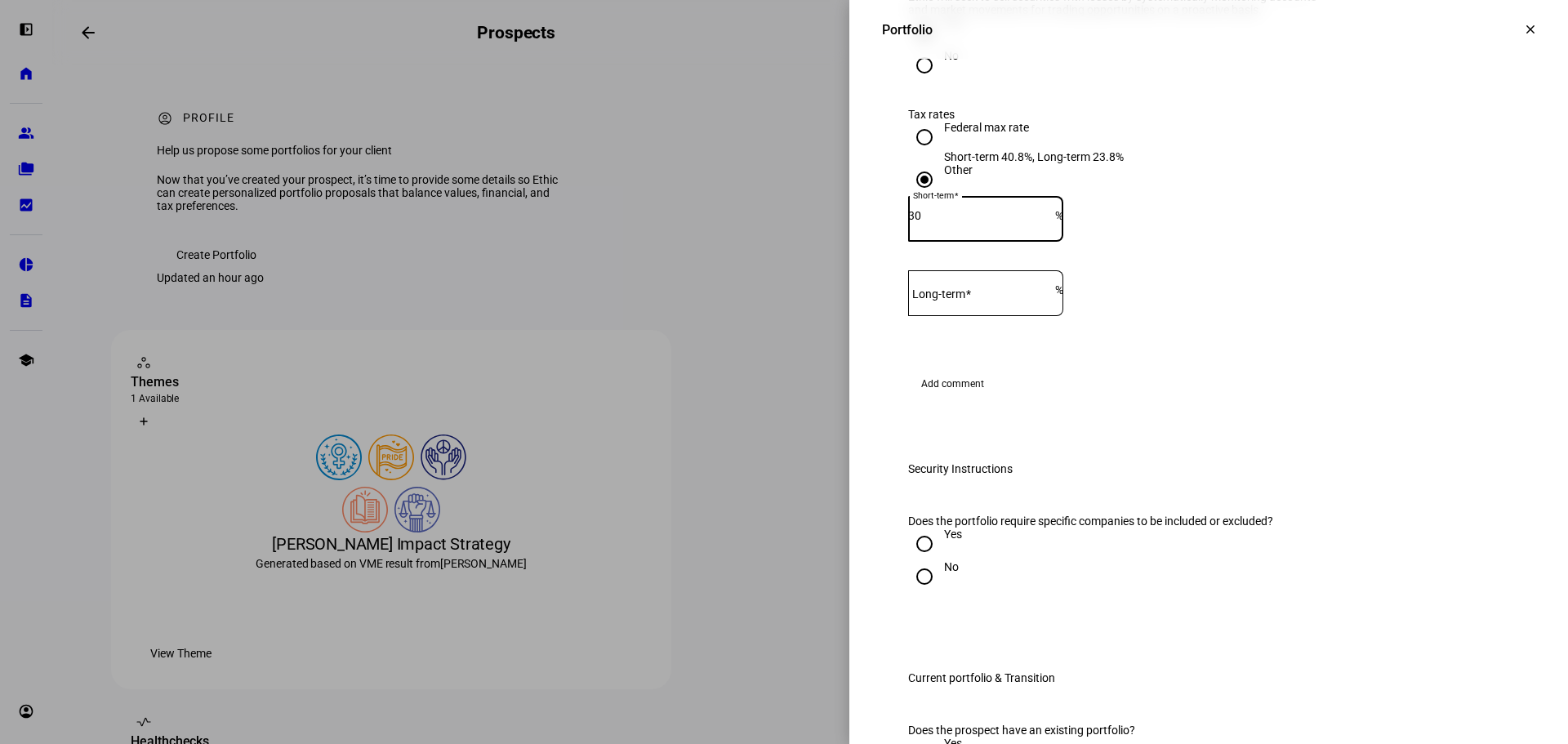
click at [961, 301] on mat-label "Long-term" at bounding box center [939, 293] width 53 height 13
click at [961, 296] on input "Long-term" at bounding box center [982, 289] width 147 height 13
type input "1"
type input "20"
click at [1262, 257] on eth-form-field-wrapper "Short-term 30 %" at bounding box center [1208, 226] width 601 height 61
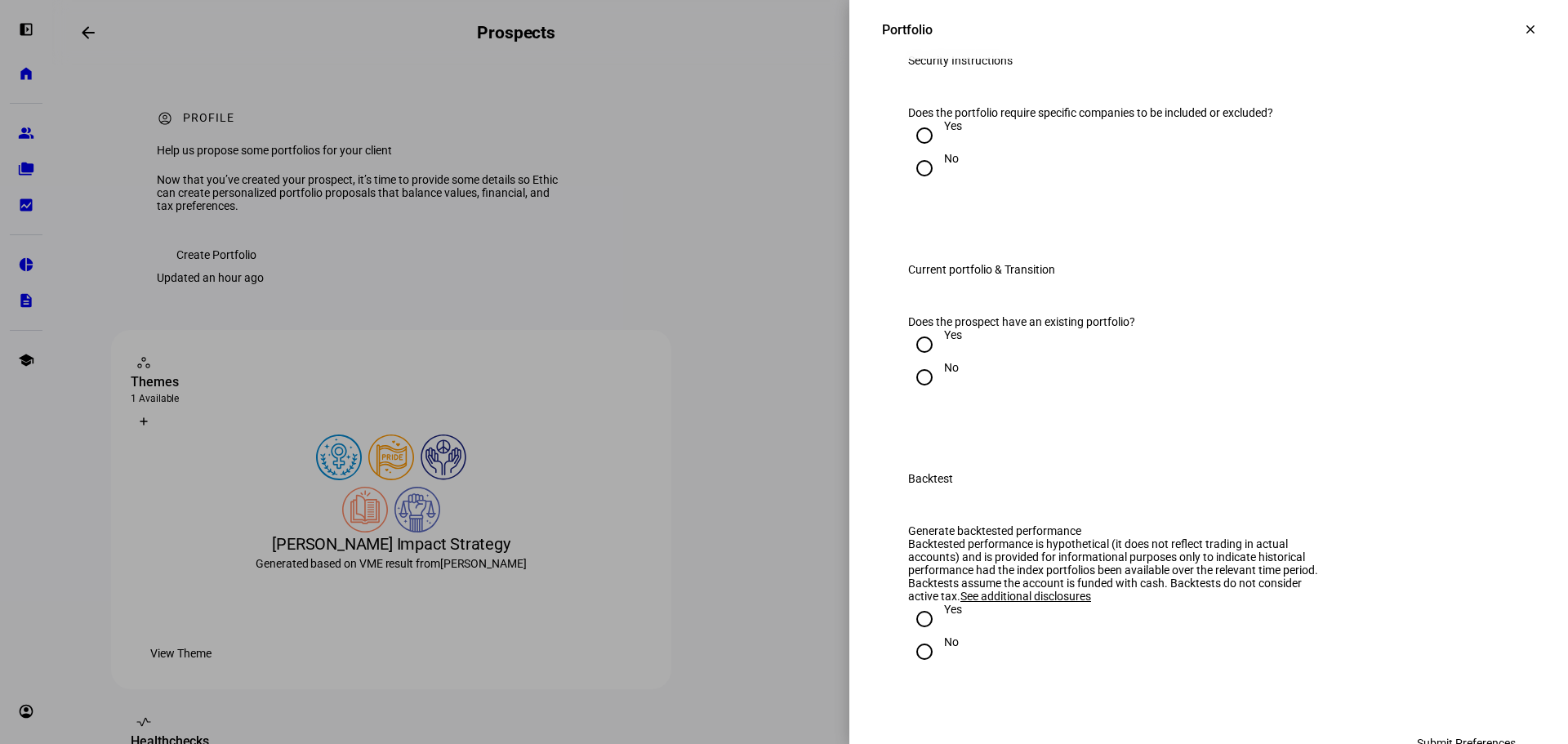
scroll to position [2040, 0]
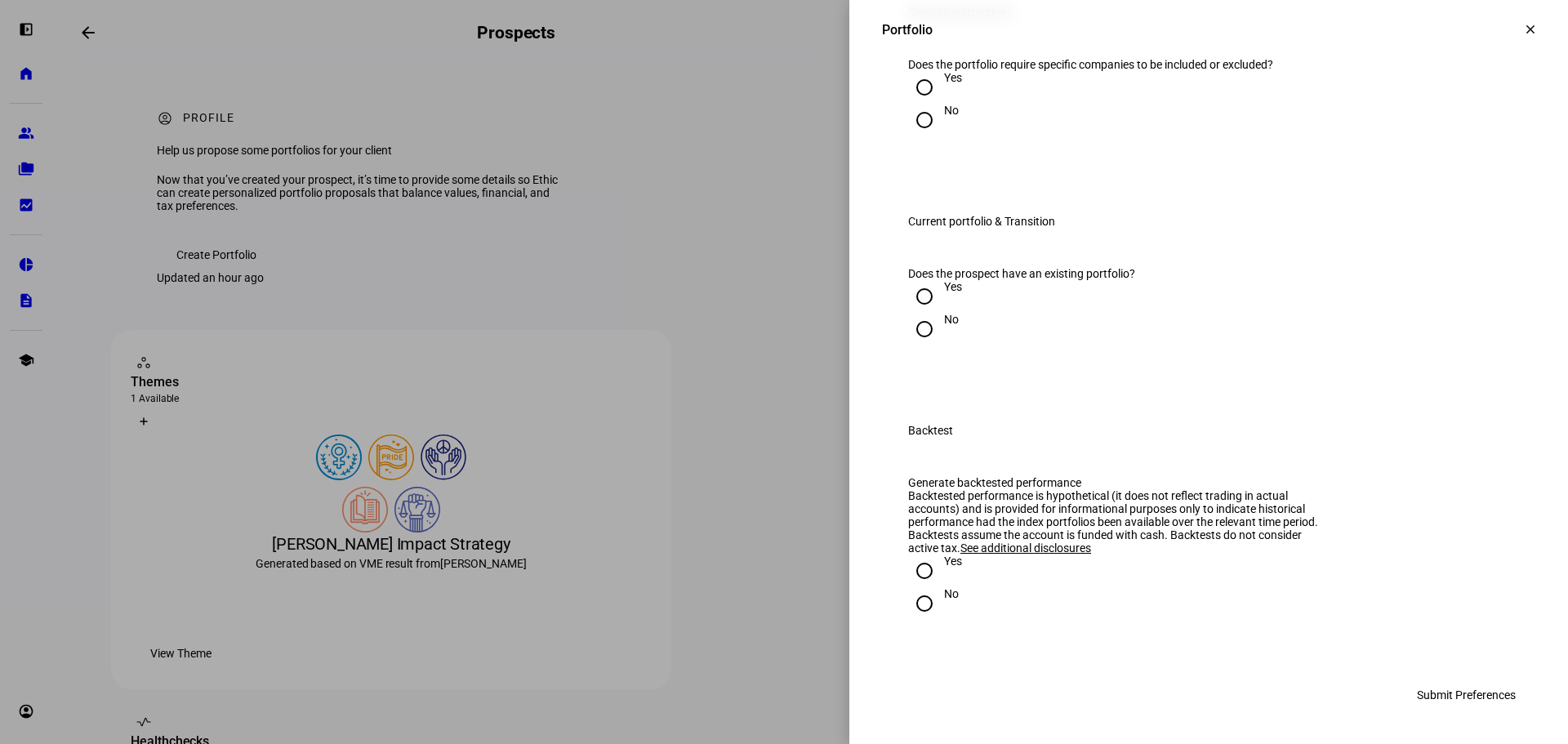
click at [916, 136] on input "No" at bounding box center [924, 120] width 33 height 33
radio input "true"
click at [944, 293] on div "Yes" at bounding box center [952, 286] width 18 height 13
click at [939, 312] on input "Yes" at bounding box center [924, 296] width 33 height 33
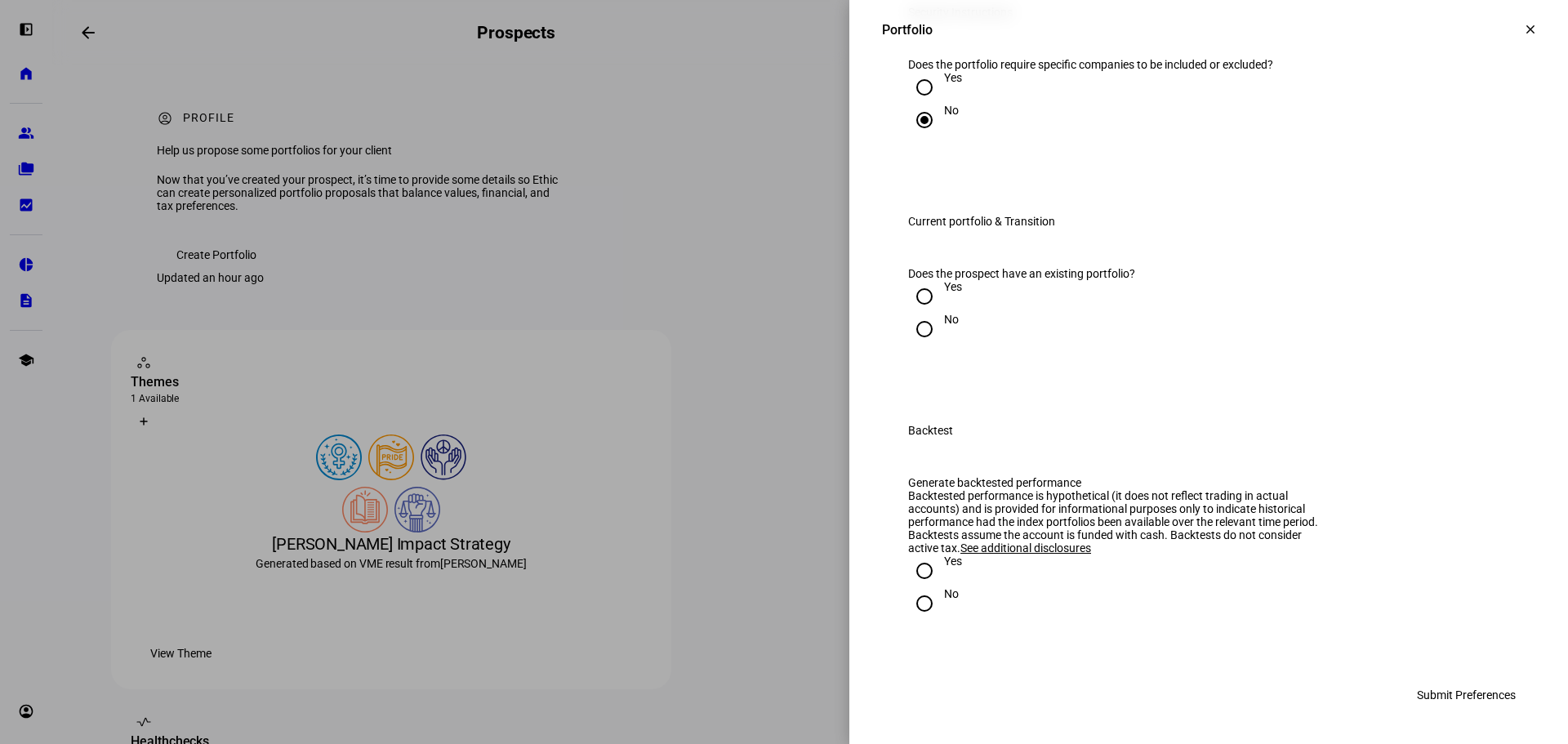
radio input "true"
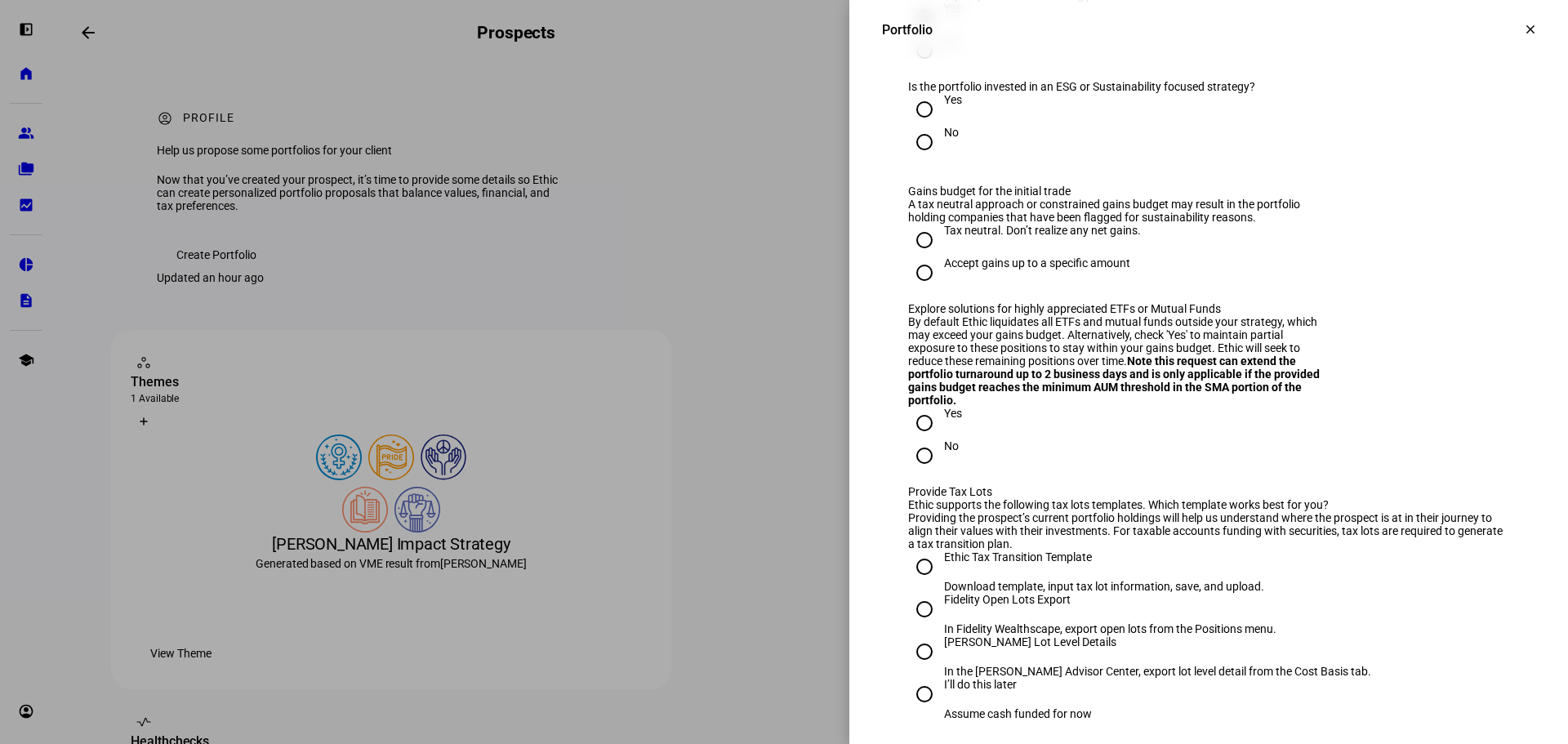
click at [944, 138] on div "No" at bounding box center [950, 132] width 14 height 13
click at [935, 159] on input "No" at bounding box center [924, 142] width 33 height 33
radio input "true"
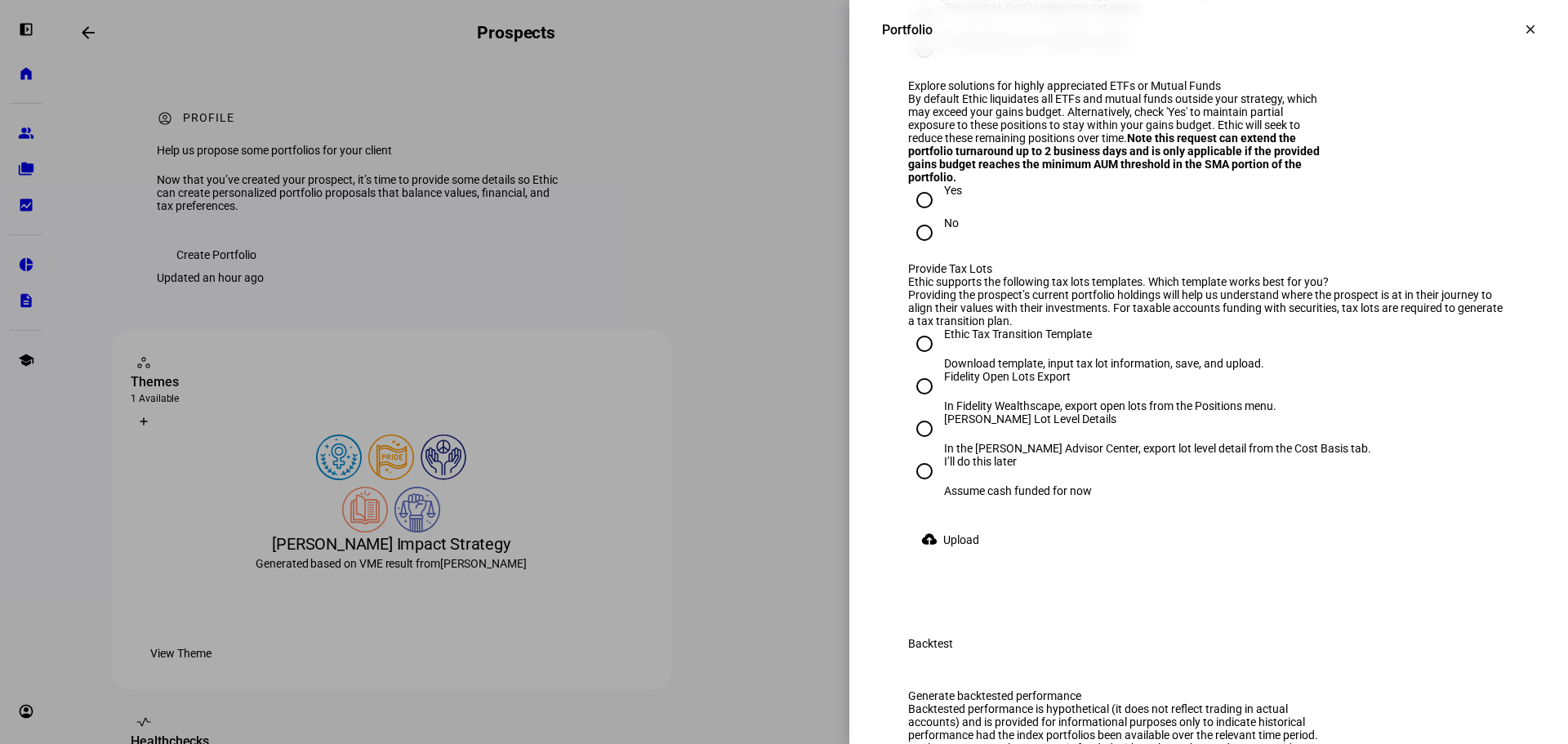
scroll to position [2530, 0]
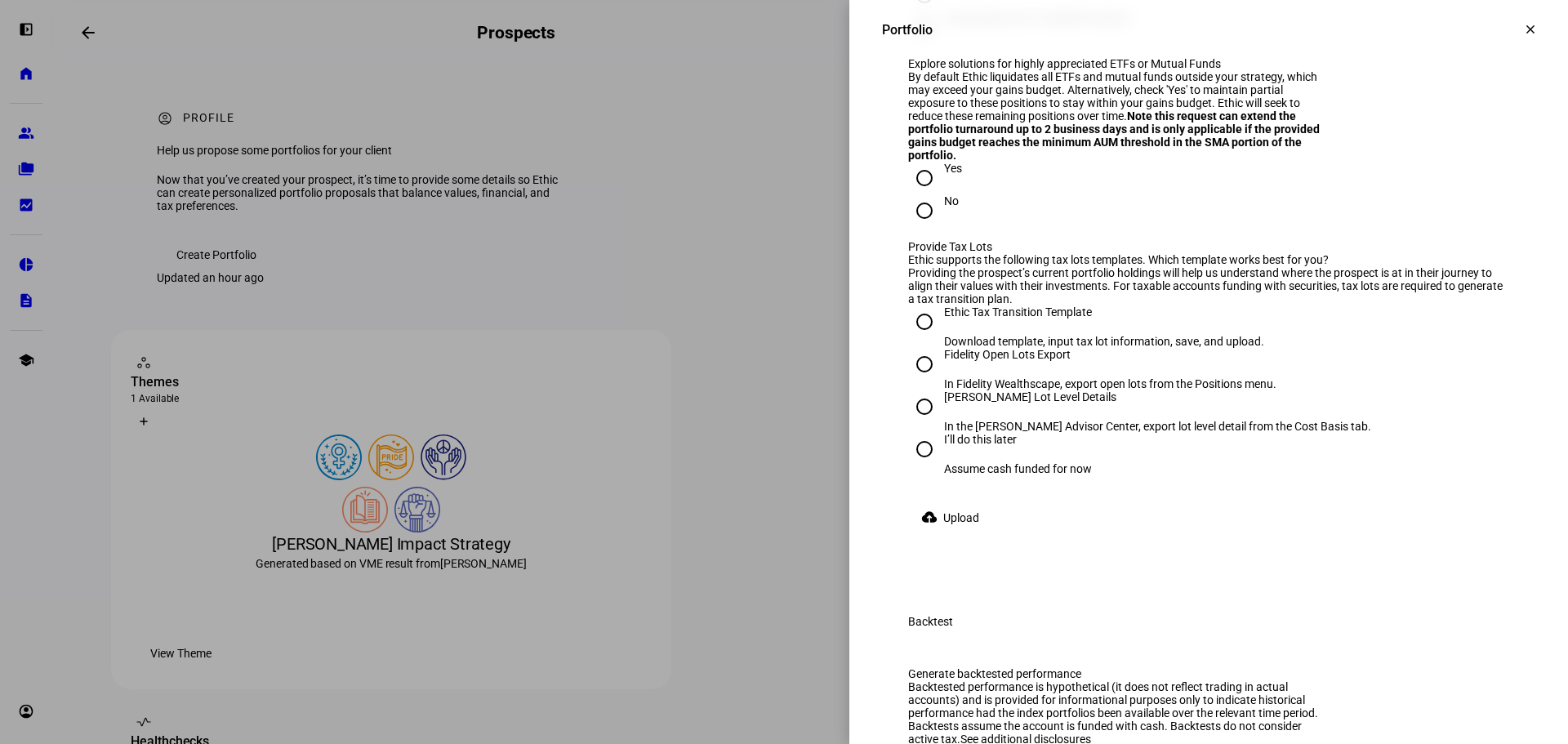
click at [912, 44] on input "Accept gains up to a specific amount" at bounding box center [924, 28] width 33 height 33
radio input "true"
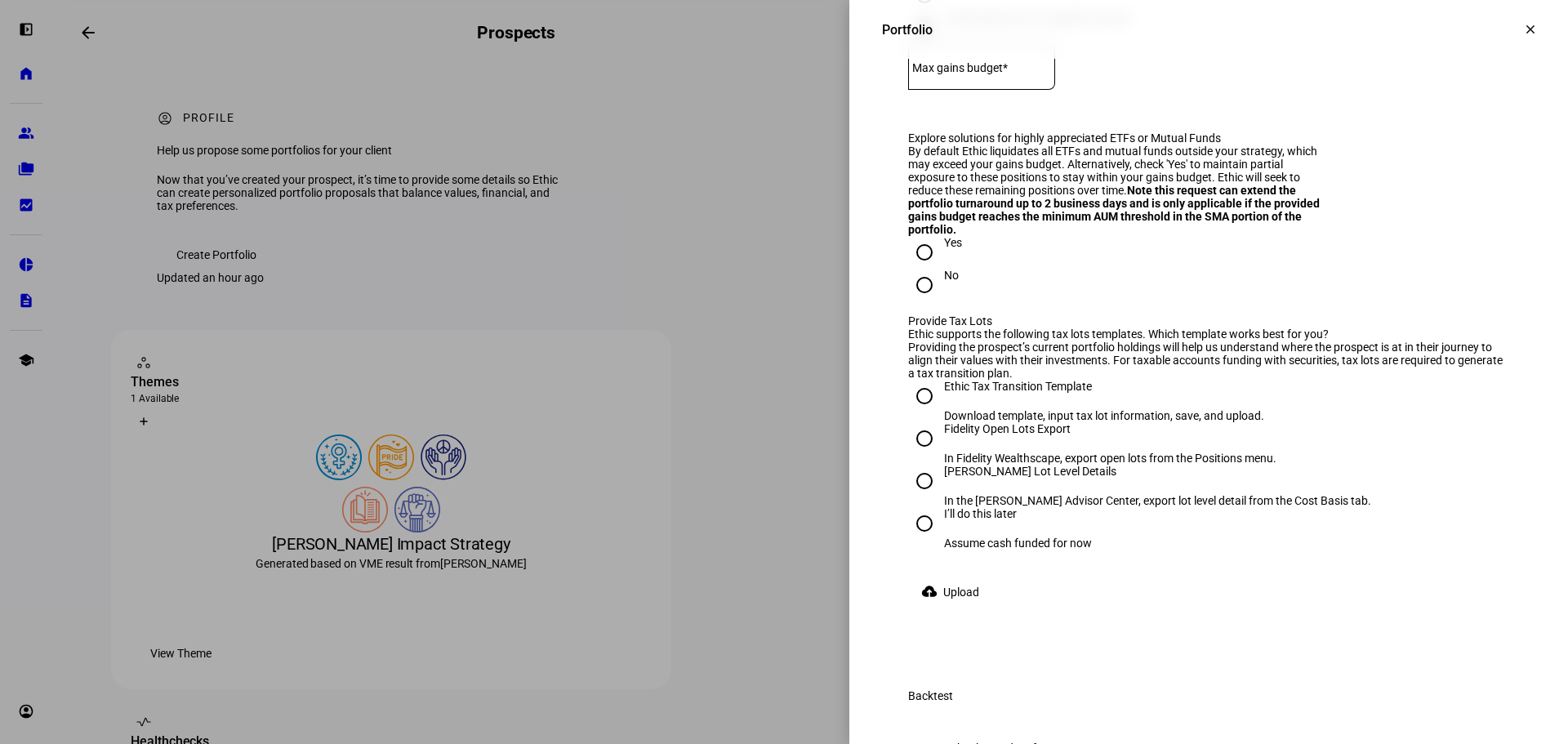
click at [1008, 74] on mat-label "Max gains budget*" at bounding box center [960, 67] width 95 height 13
type input "100,000"
click at [1242, 106] on eth-form-field-wrapper "Max gains budget* $ 100,000" at bounding box center [1208, 74] width 601 height 61
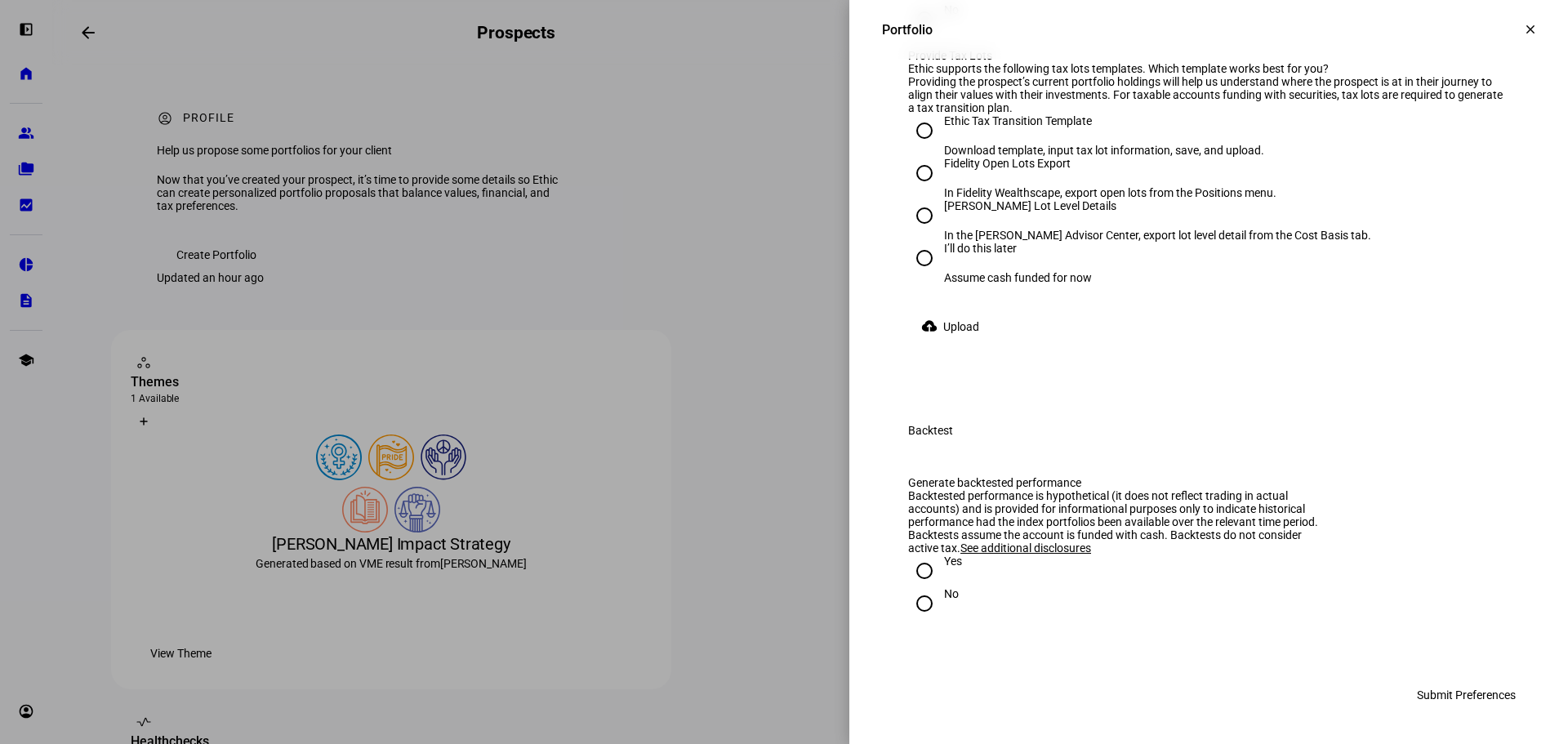
scroll to position [2939, 0]
click at [994, 255] on div "I’ll do this later" at bounding box center [1017, 247] width 148 height 13
click at [940, 274] on input "I’ll do this later Assume cash funded for now" at bounding box center [924, 258] width 33 height 33
radio input "true"
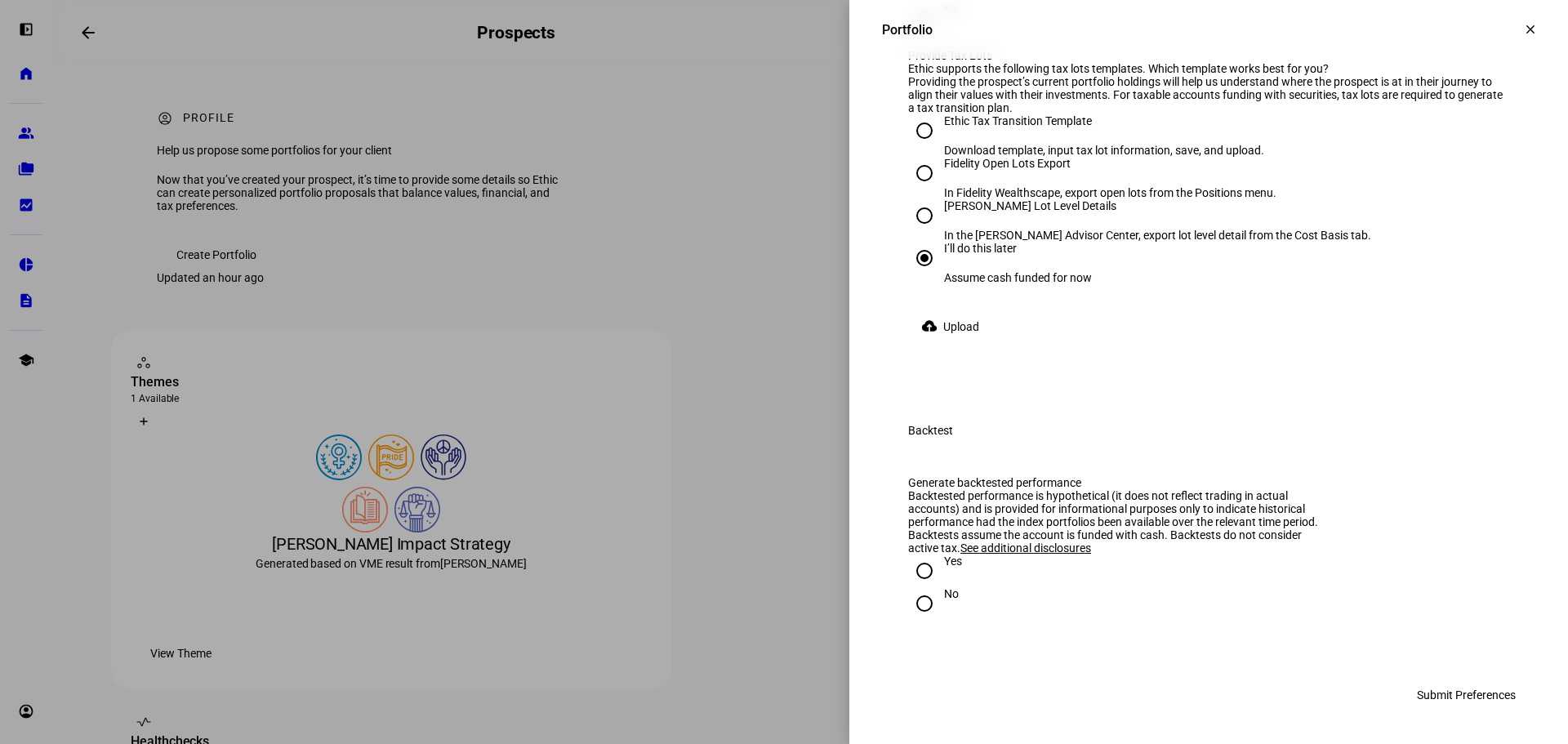
radio input "true"
click at [1092, 36] on div "No" at bounding box center [1208, 19] width 601 height 33
click at [908, 600] on input "No" at bounding box center [924, 603] width 33 height 33
radio input "true"
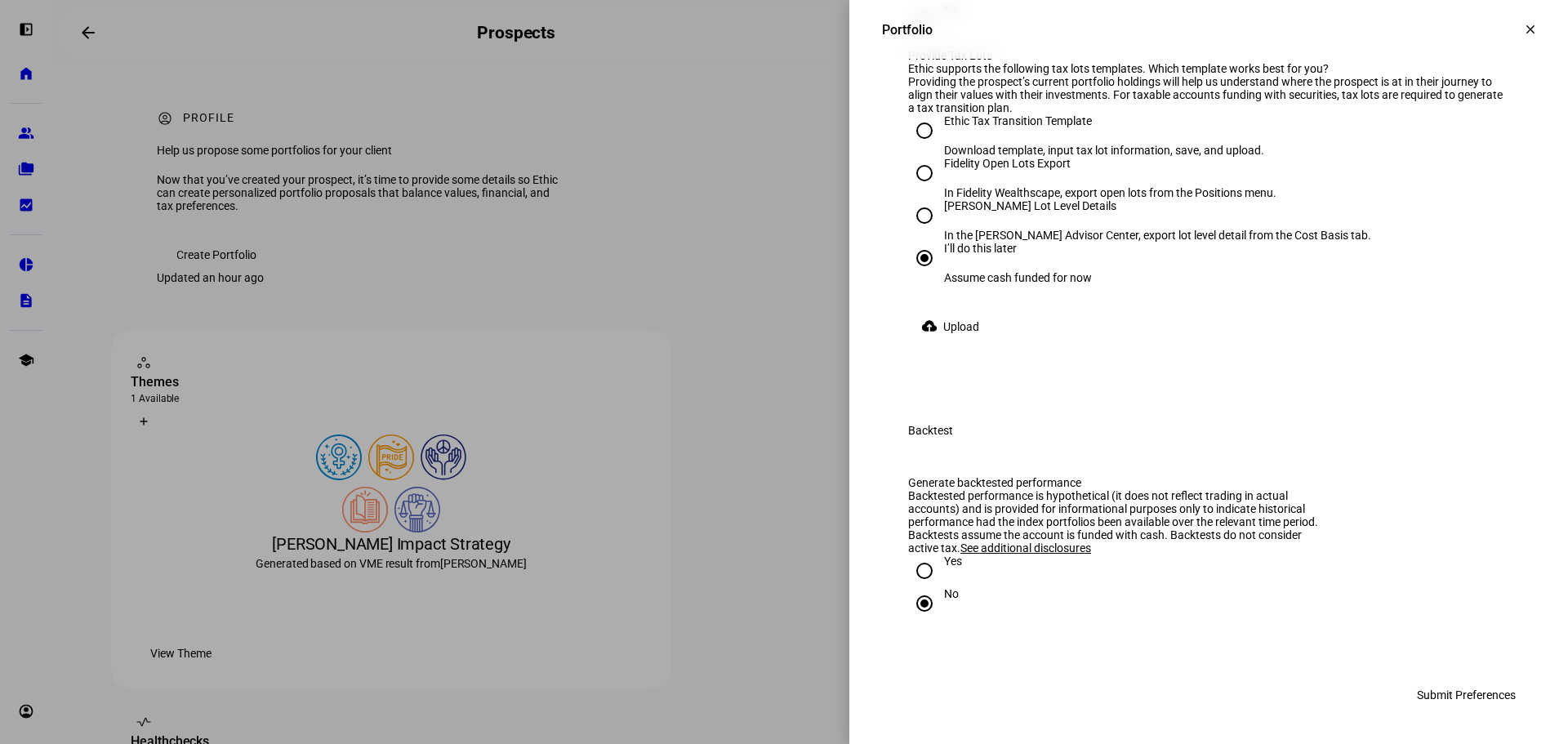
click at [1452, 700] on span "Submit Preferences" at bounding box center [1466, 694] width 99 height 33
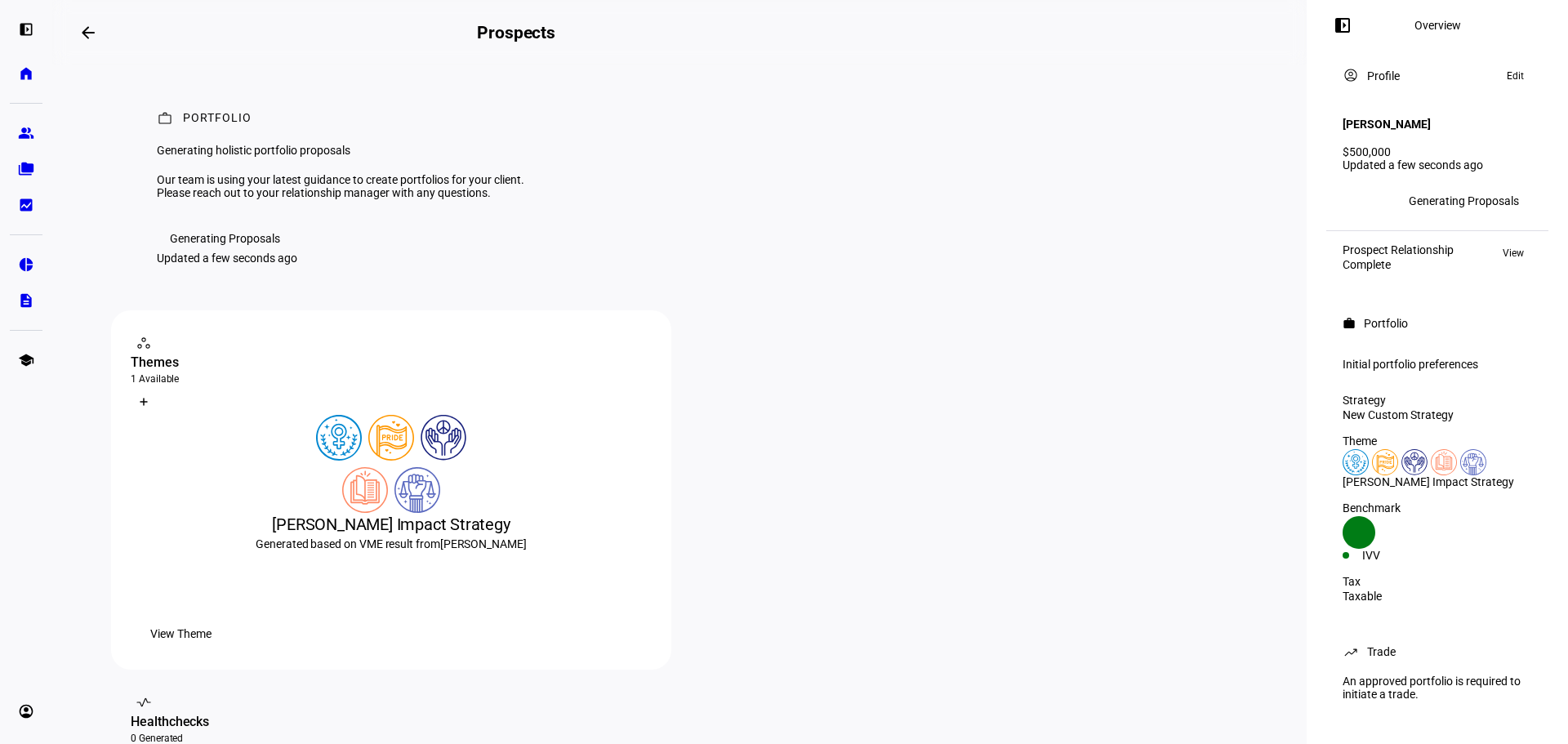
scroll to position [2, 0]
drag, startPoint x: 69, startPoint y: 559, endPoint x: 83, endPoint y: 560, distance: 14.0
click at [70, 559] on eth-layout-page-content "arrow_backwards Prospects Overview left_panel_close work Portfolio Generating h…" at bounding box center [679, 372] width 1255 height 744
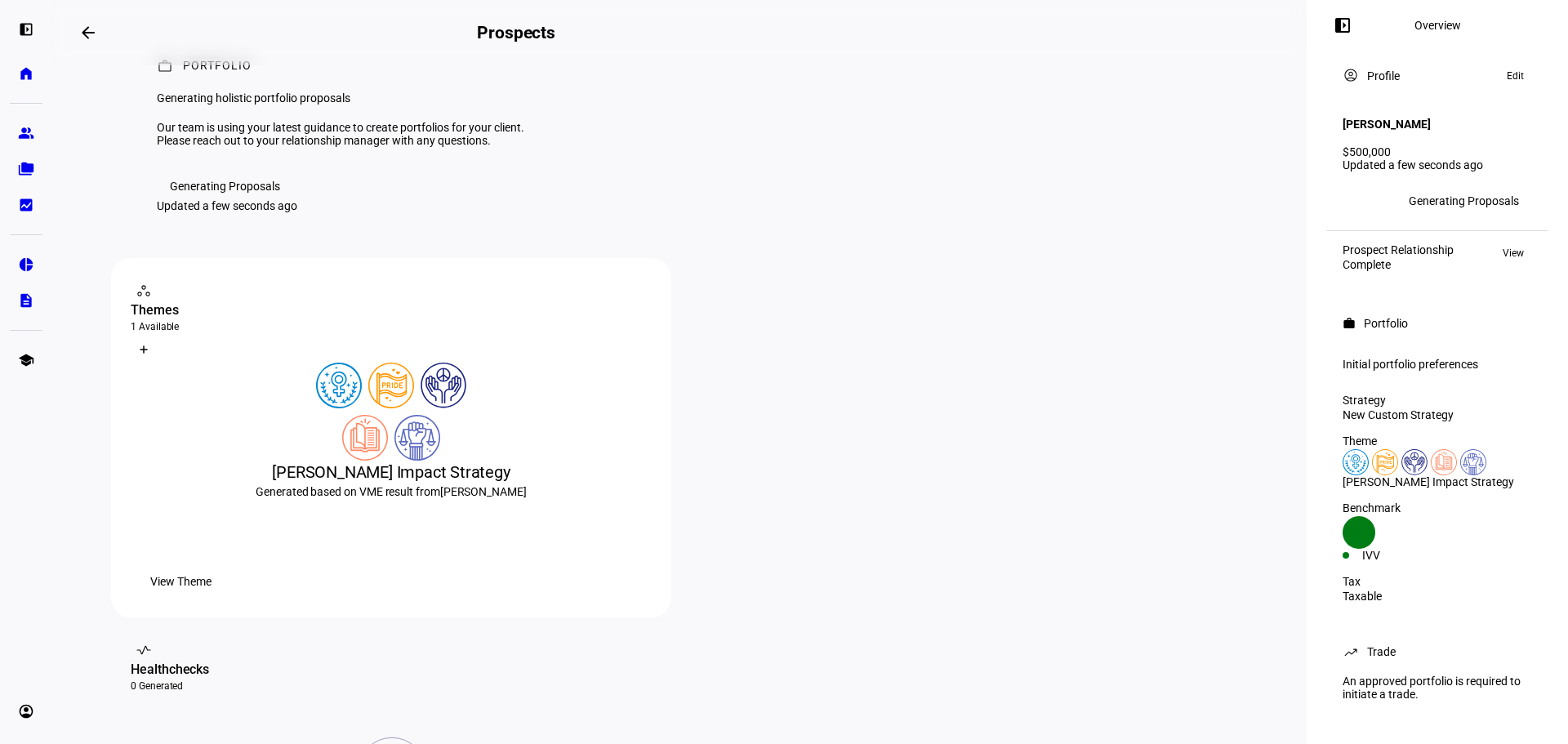
scroll to position [0, 0]
